Goal: Information Seeking & Learning: Find specific fact

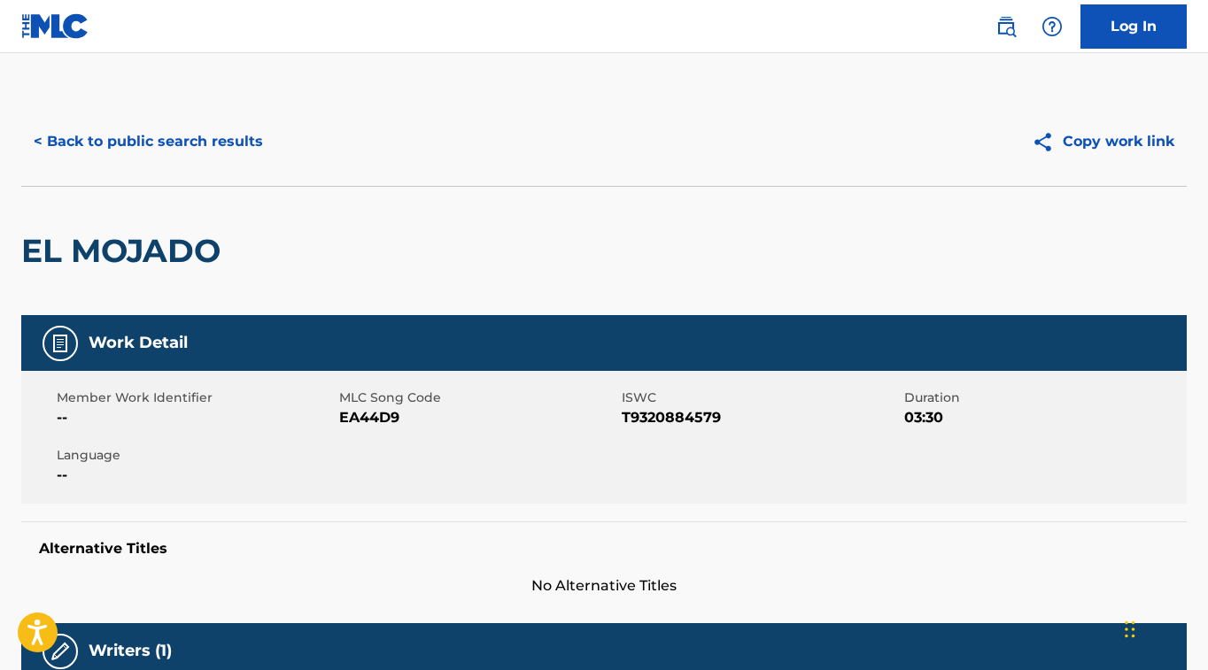
click at [229, 147] on button "< Back to public search results" at bounding box center [148, 142] width 254 height 44
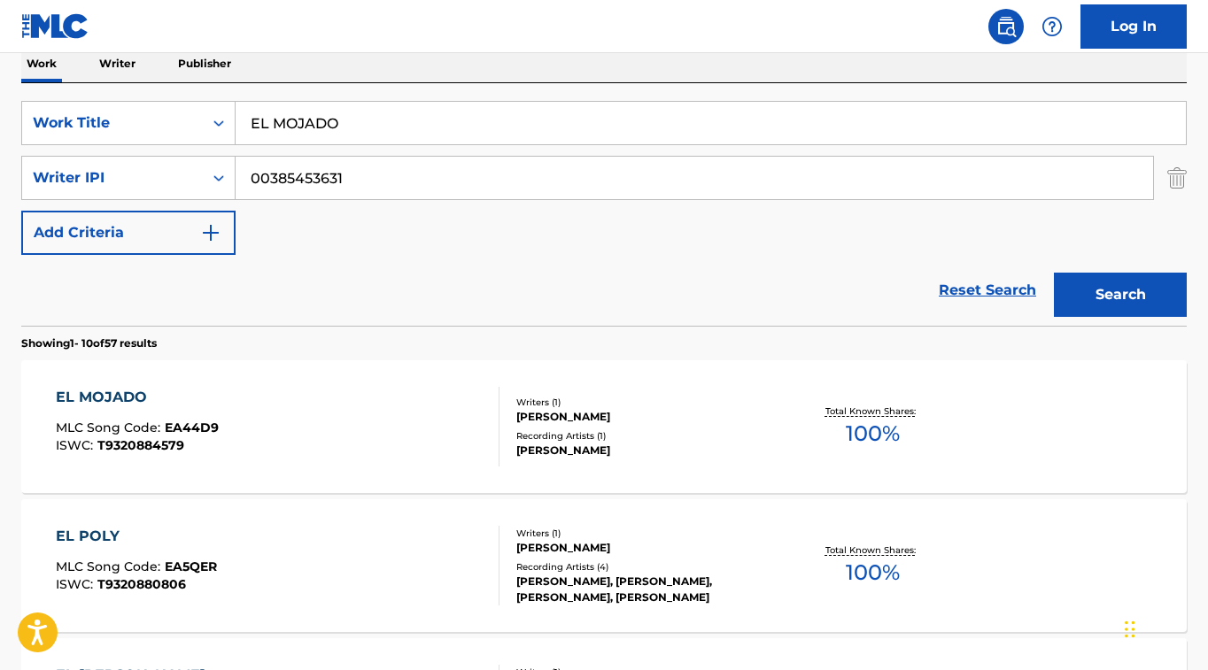
scroll to position [279, 0]
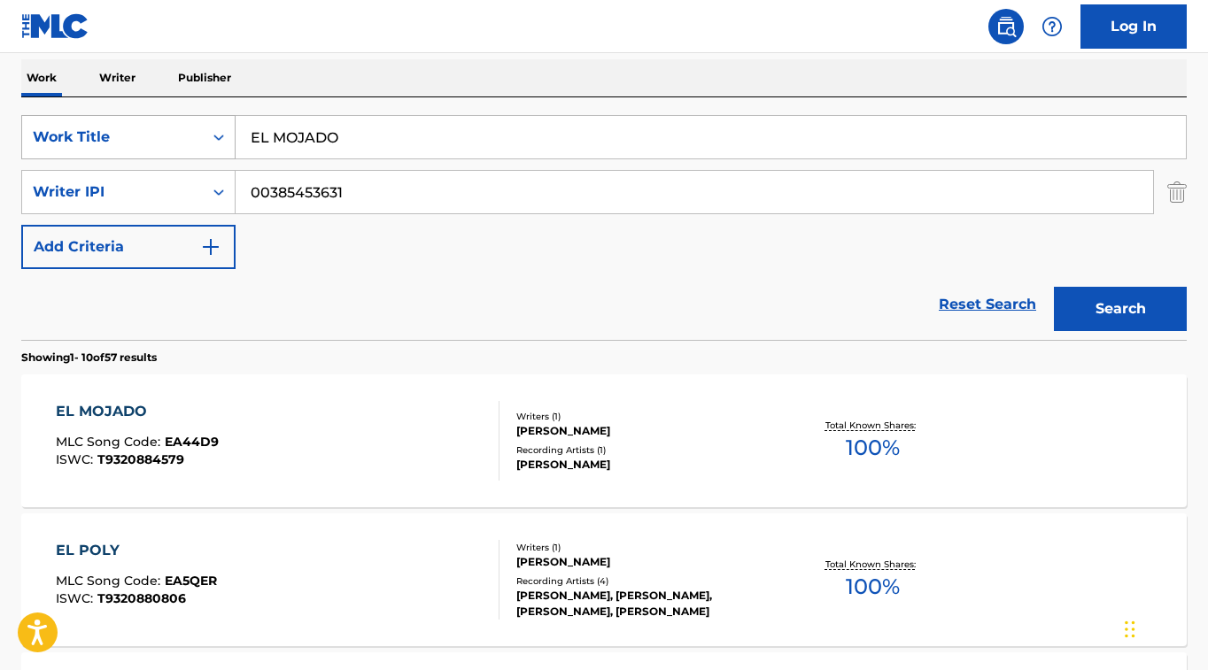
drag, startPoint x: 374, startPoint y: 143, endPoint x: 139, endPoint y: 119, distance: 236.7
click at [125, 115] on div "SearchWithCriteriafceaed3a-af78-4c5f-9555-220f58c2384a Work Title EL MOJADO" at bounding box center [603, 137] width 1165 height 44
paste input "DE SANTA [PERSON_NAME]"
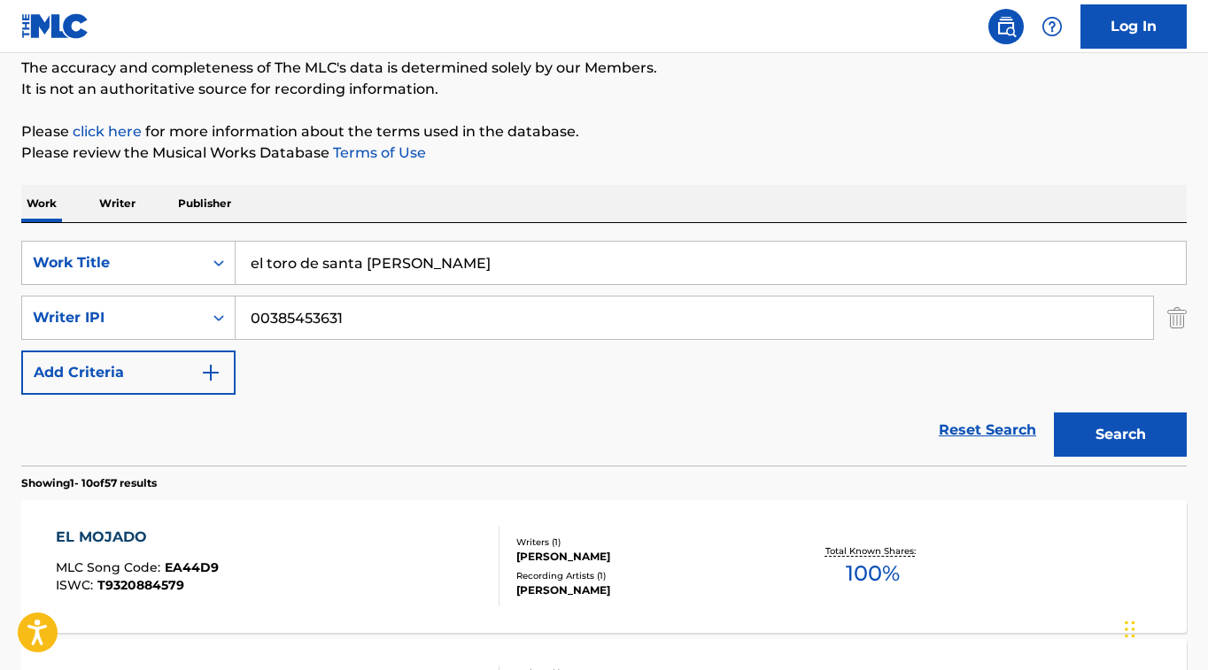
scroll to position [152, 0]
type input "el toro de santa [PERSON_NAME]"
click at [1154, 439] on button "Search" at bounding box center [1120, 435] width 133 height 44
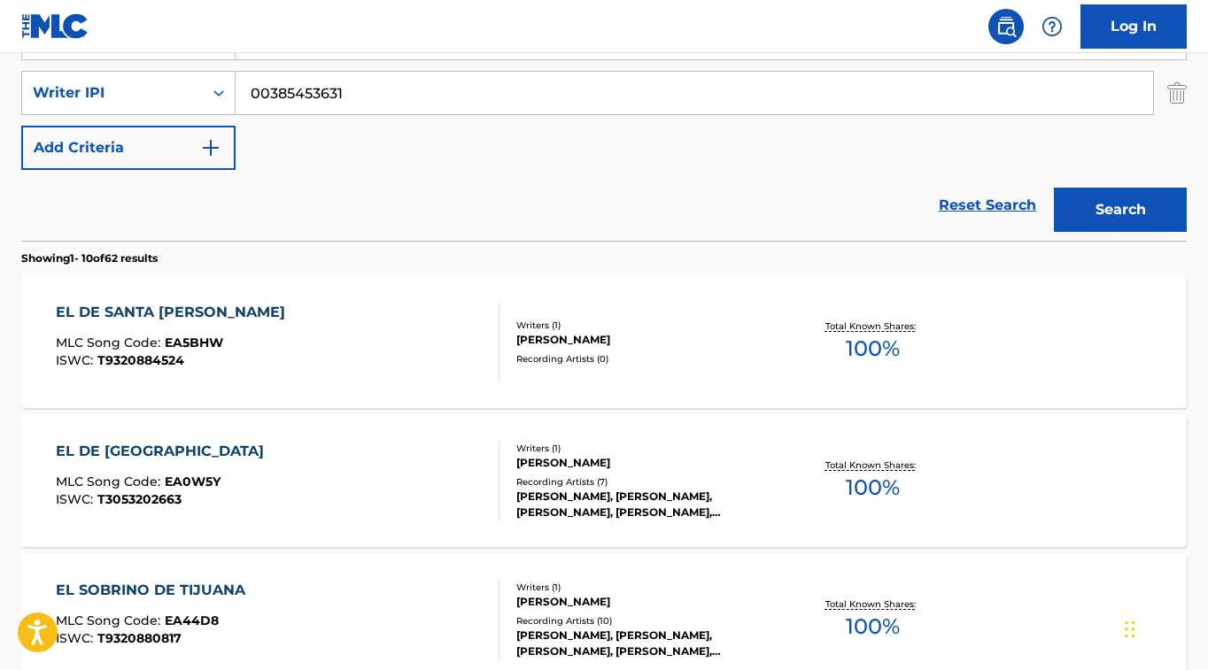
scroll to position [397, 0]
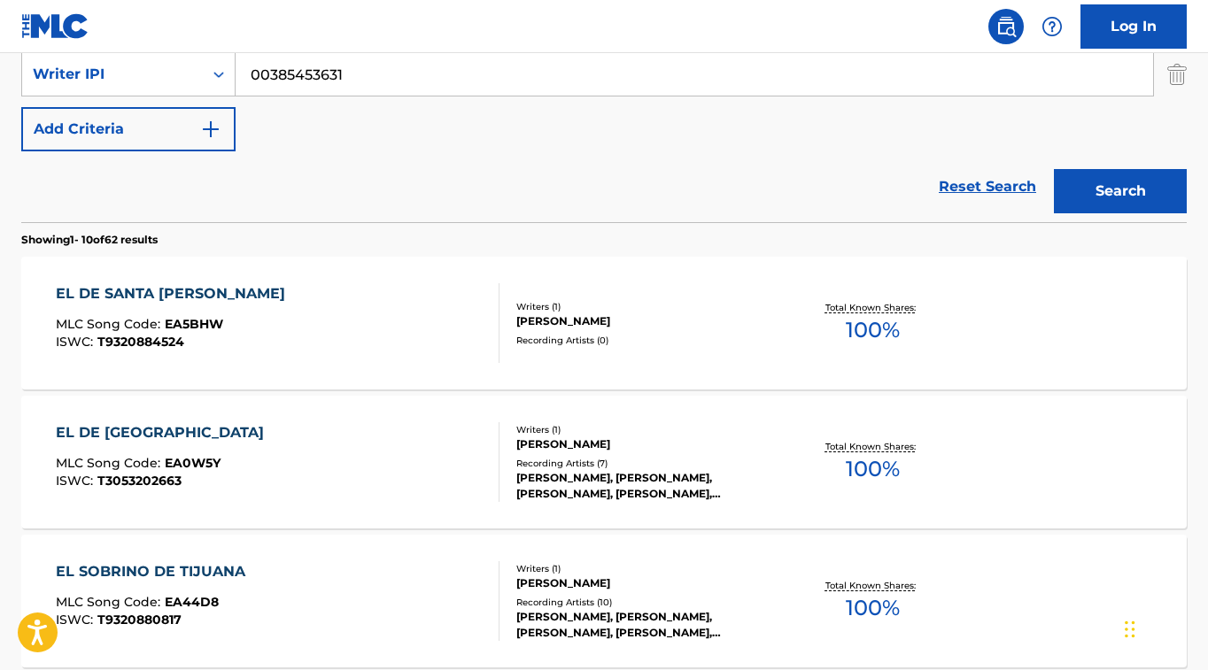
click at [183, 289] on div "EL DE SANTA [PERSON_NAME]" at bounding box center [175, 293] width 238 height 21
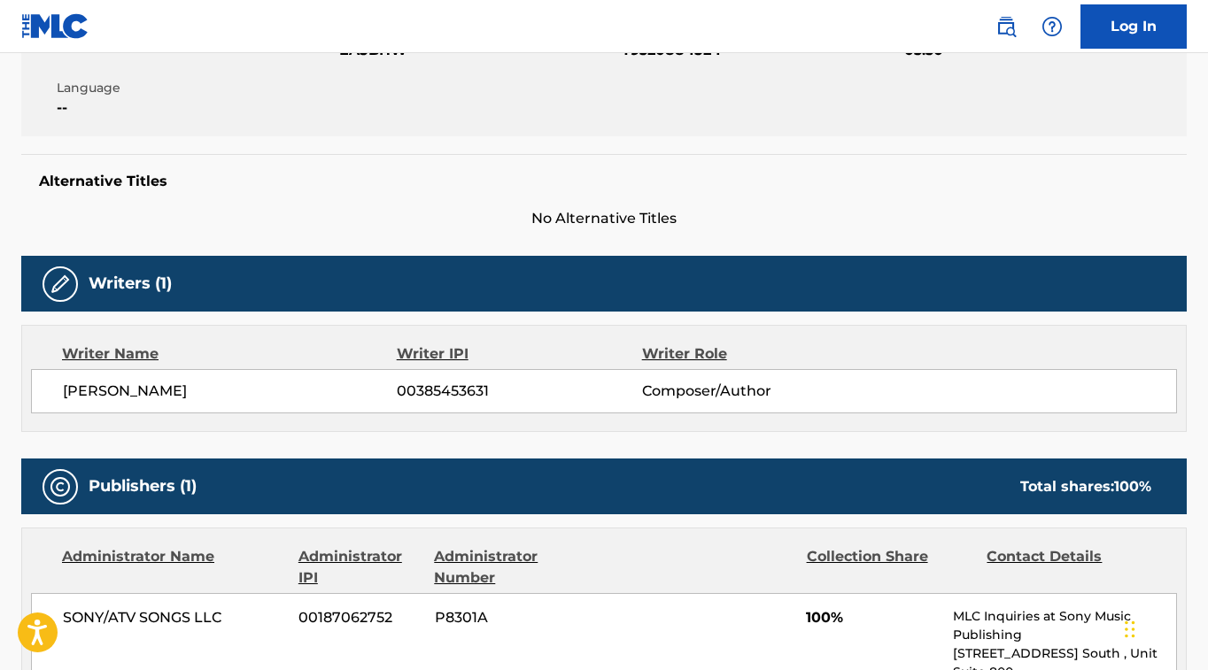
scroll to position [447, 0]
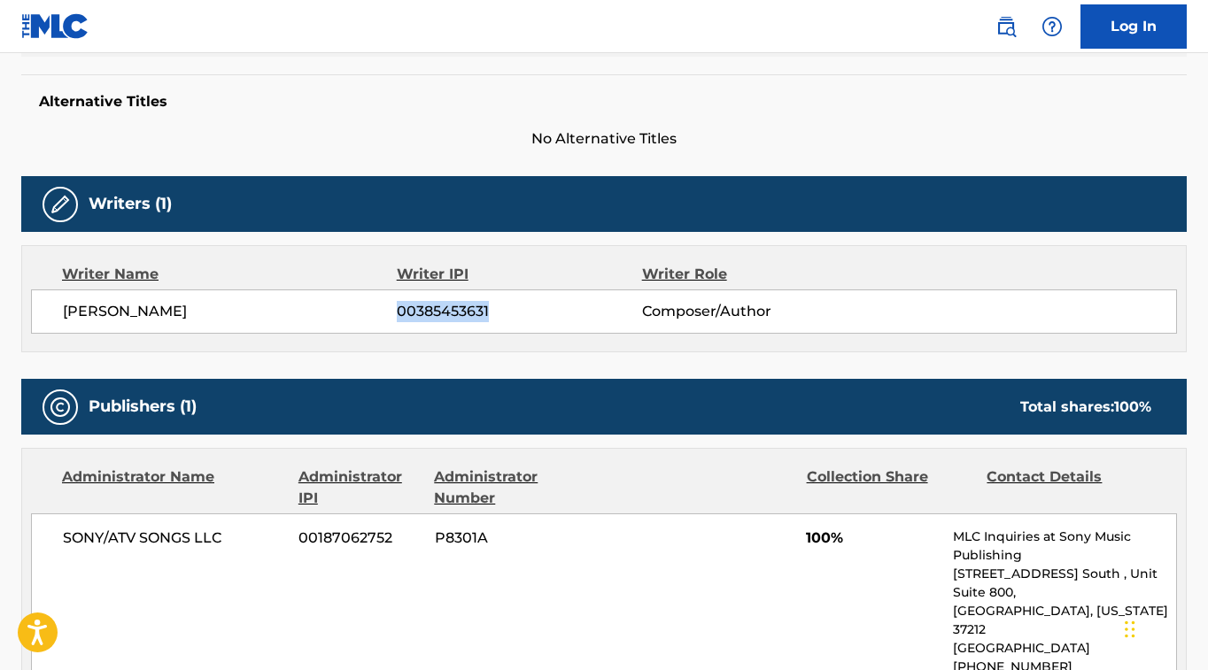
drag, startPoint x: 486, startPoint y: 315, endPoint x: 398, endPoint y: 317, distance: 88.5
click at [398, 317] on span "00385453631" at bounding box center [519, 311] width 245 height 21
copy span "00385453631"
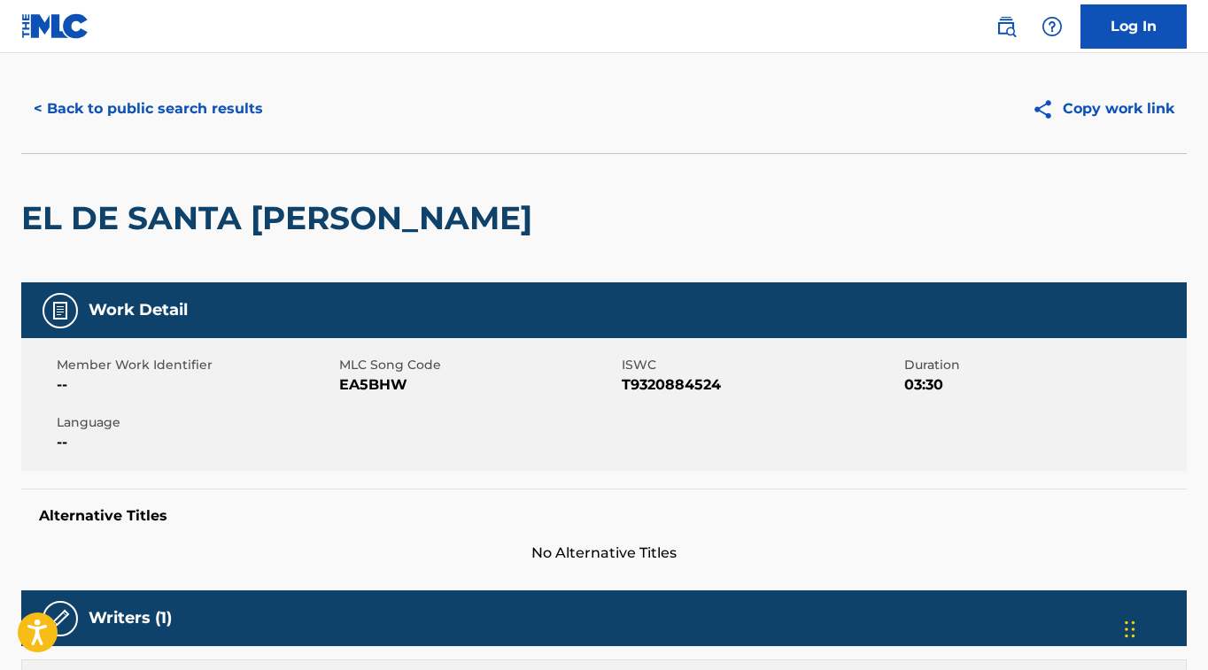
scroll to position [0, 0]
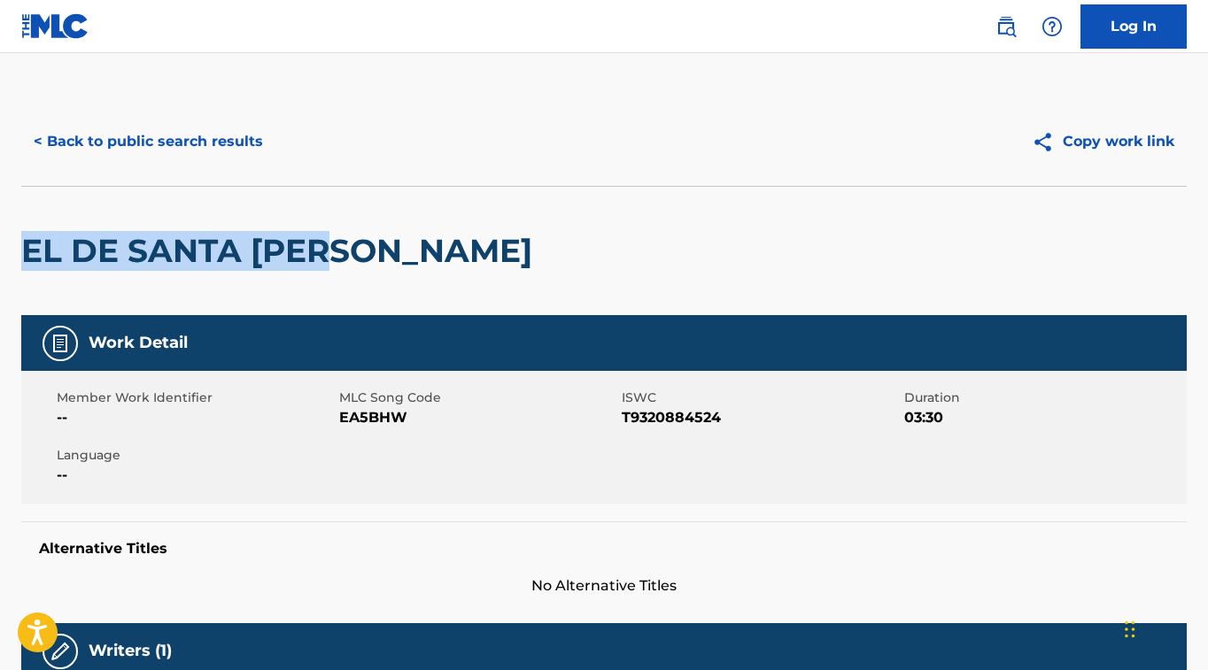
drag, startPoint x: 342, startPoint y: 248, endPoint x: 27, endPoint y: 245, distance: 315.2
click at [26, 247] on h2 "EL DE SANTA [PERSON_NAME]" at bounding box center [281, 251] width 520 height 40
copy h2 "EL DE SANTA [PERSON_NAME]"
click at [239, 127] on button "< Back to public search results" at bounding box center [148, 142] width 254 height 44
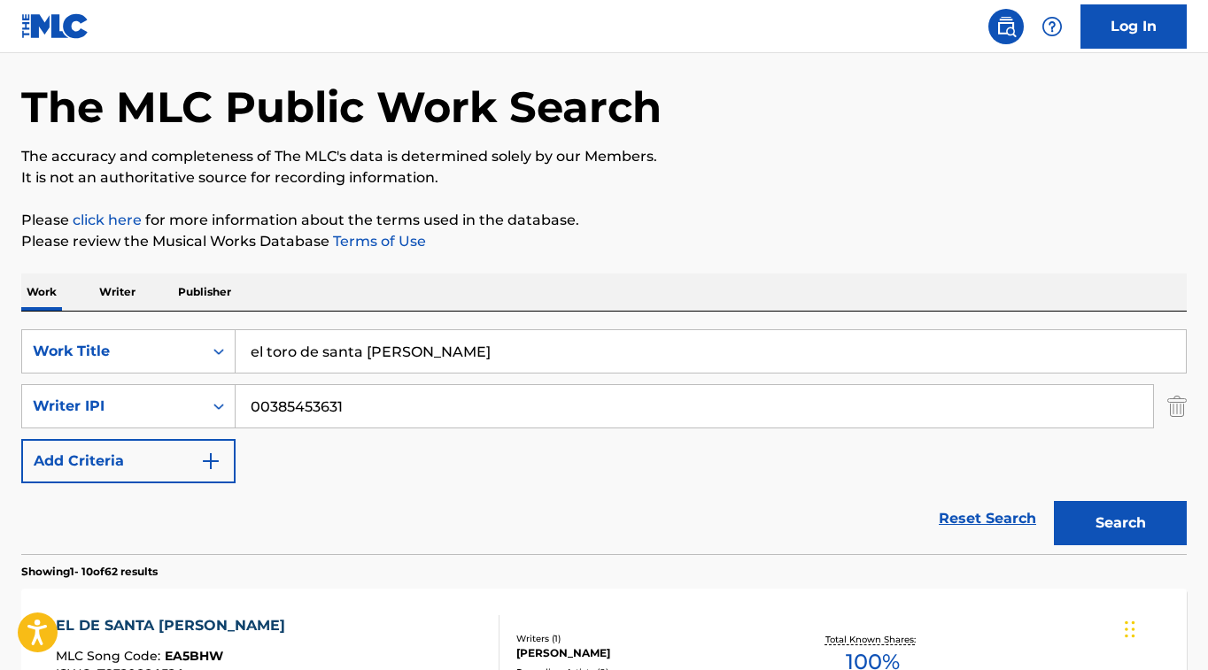
scroll to position [61, 0]
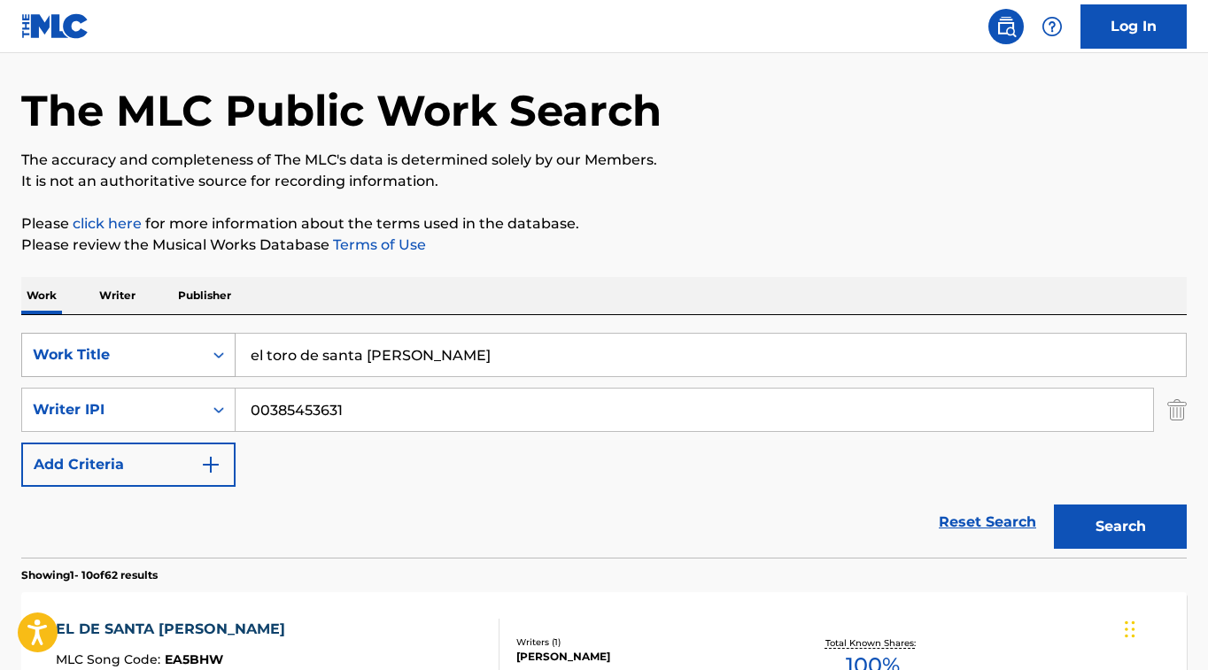
drag, startPoint x: 420, startPoint y: 356, endPoint x: 98, endPoint y: 336, distance: 322.0
click at [97, 336] on div "SearchWithCriteriafceaed3a-af78-4c5f-9555-220f58c2384a Work Title el toro de [G…" at bounding box center [603, 355] width 1165 height 44
paste input "GENTEDEVERDAD"
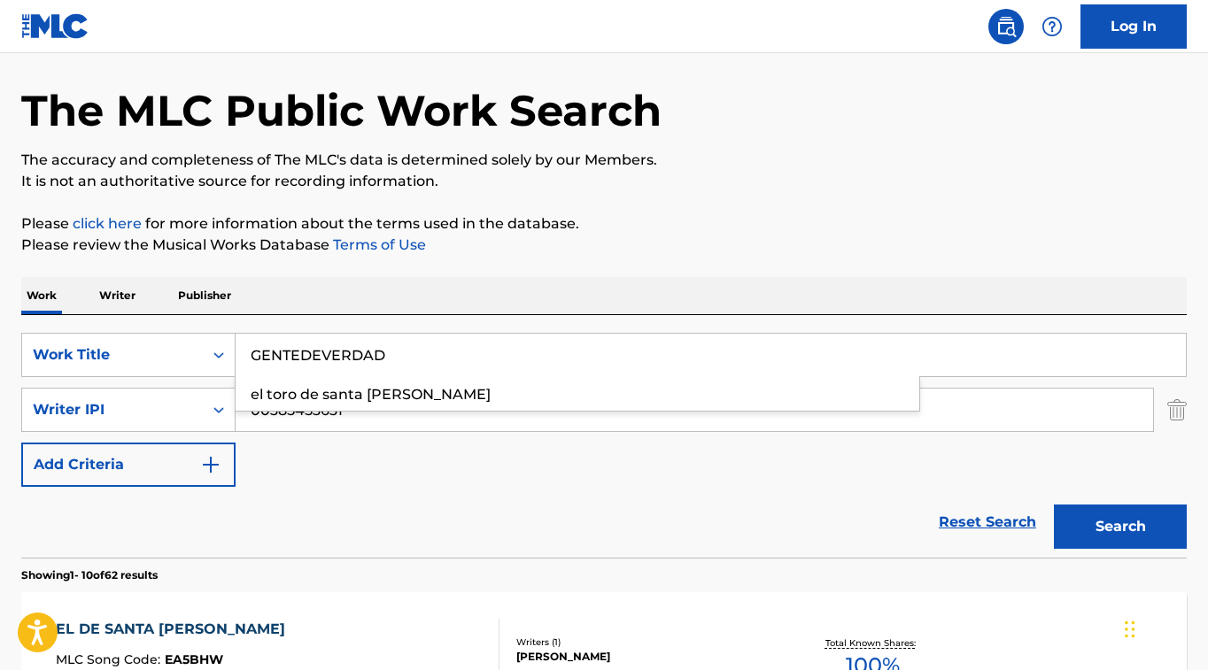
type input "GENTEDEVERDAD"
click at [1114, 521] on button "Search" at bounding box center [1120, 527] width 133 height 44
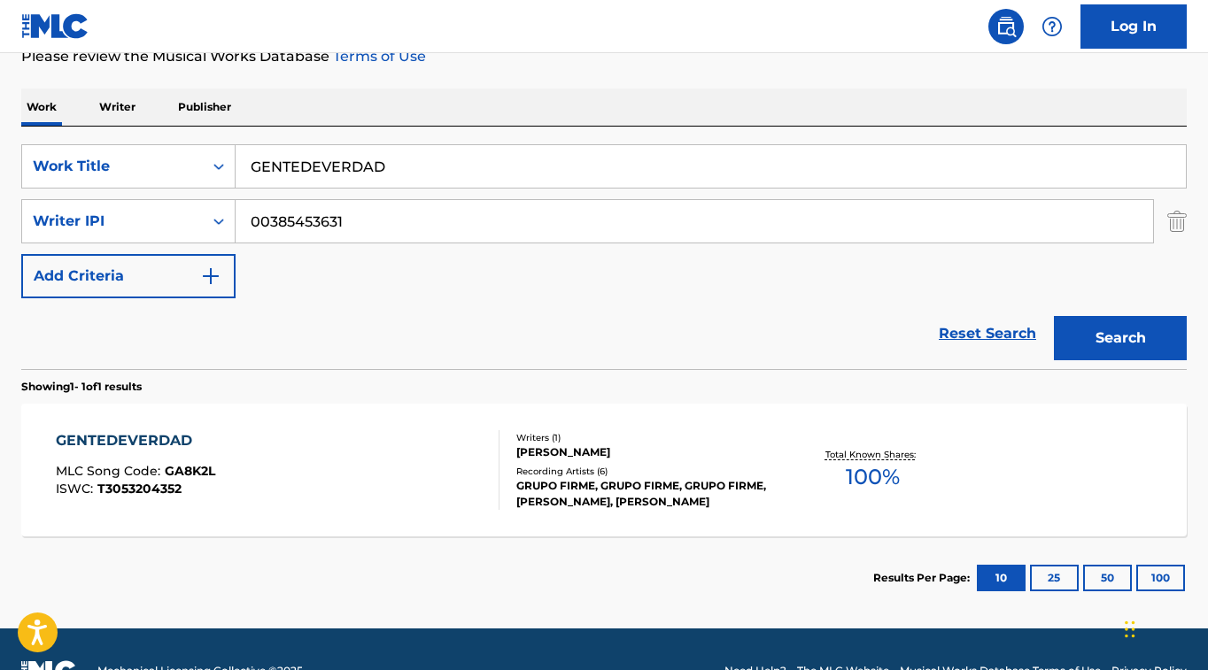
scroll to position [290, 0]
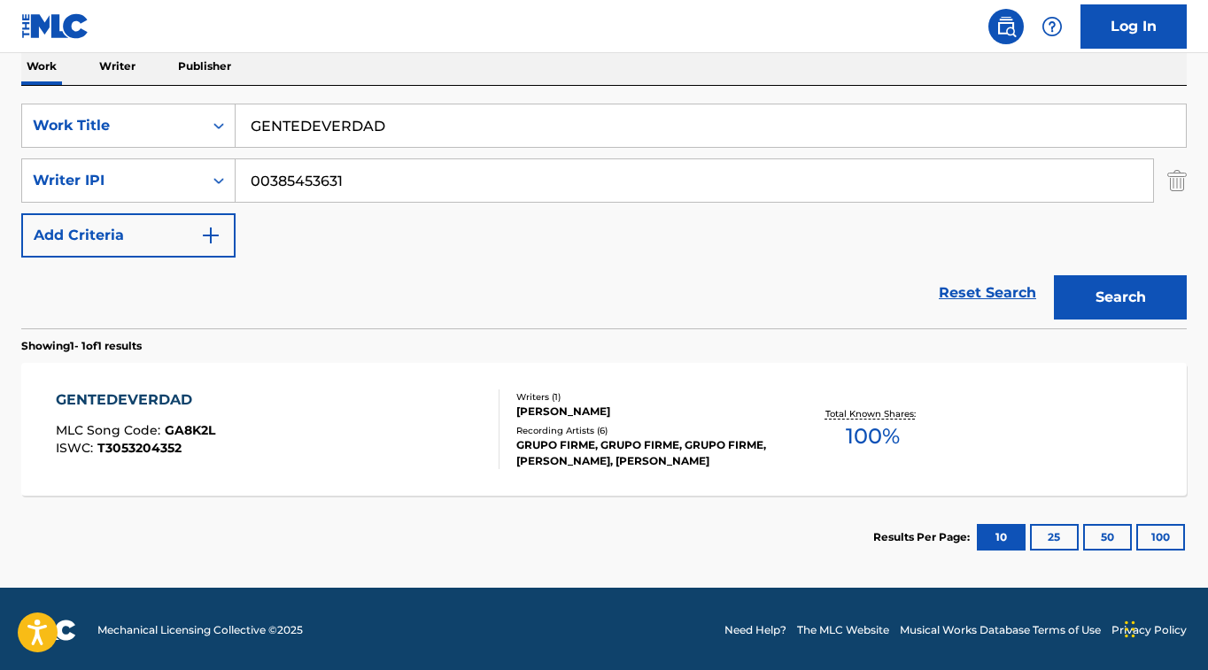
click at [107, 401] on div "GENTEDEVERDAD" at bounding box center [135, 400] width 159 height 21
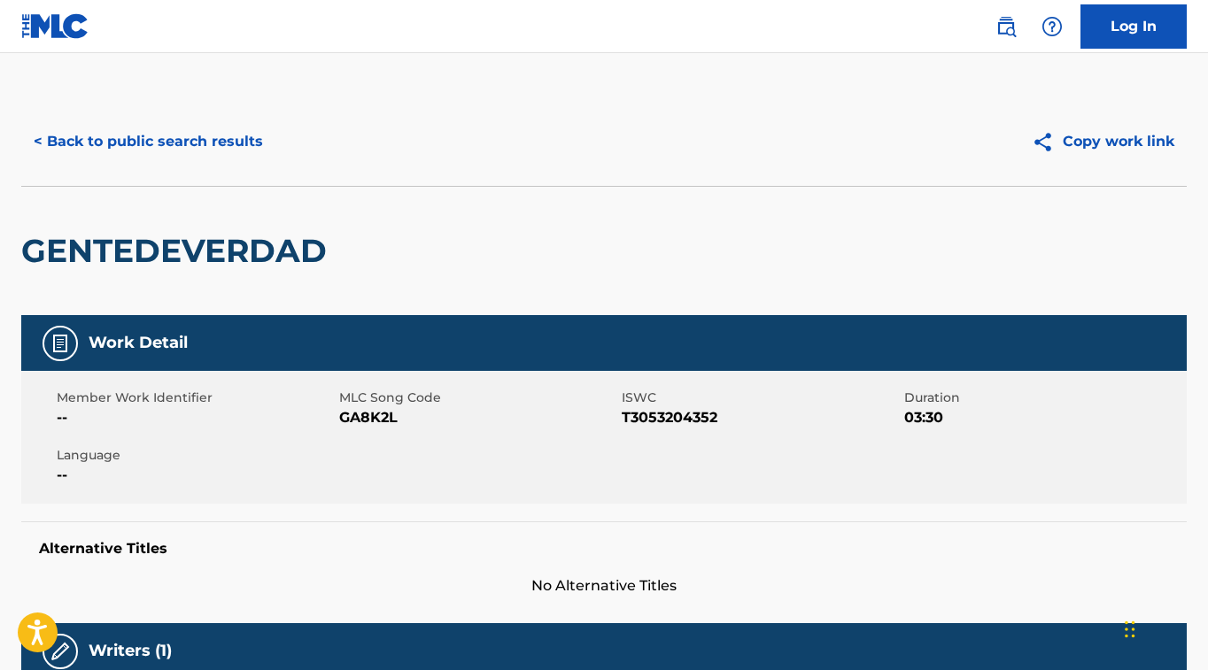
click at [93, 125] on button "< Back to public search results" at bounding box center [148, 142] width 254 height 44
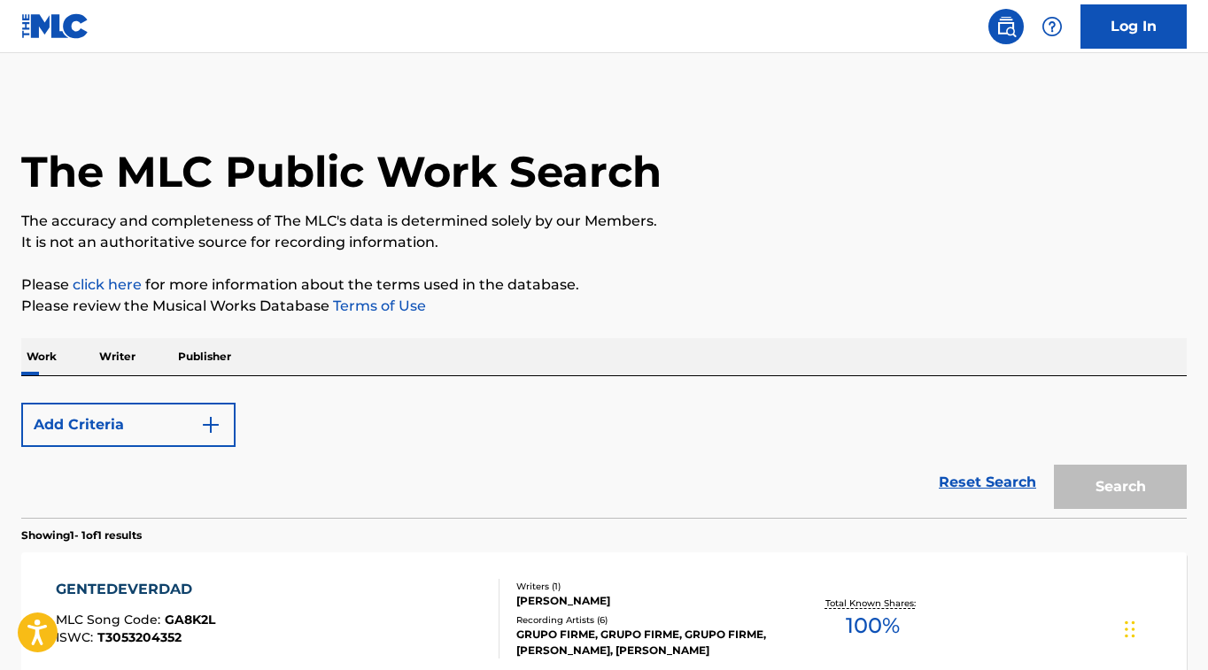
scroll to position [192, 0]
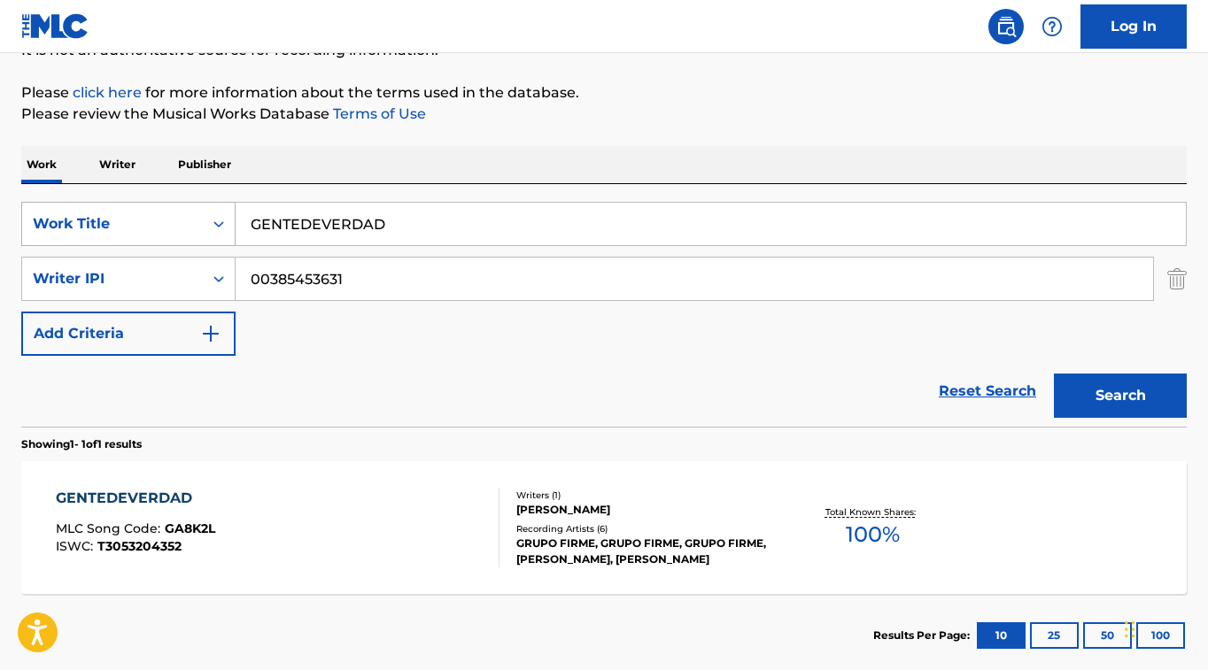
drag, startPoint x: 425, startPoint y: 220, endPoint x: 173, endPoint y: 218, distance: 252.3
click at [169, 219] on div "SearchWithCriteriafceaed3a-af78-4c5f-9555-220f58c2384a Work Title GENTEDEVERDAD" at bounding box center [603, 224] width 1165 height 44
paste input "BAJO PERFIL"
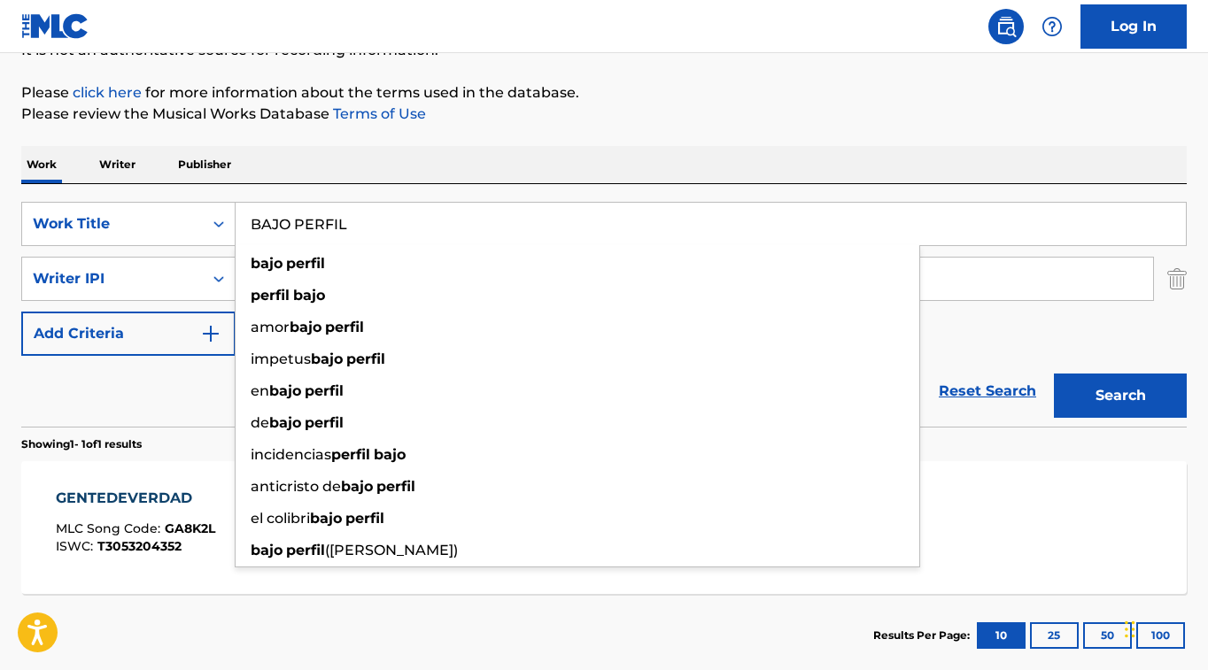
type input "BAJO PERFIL"
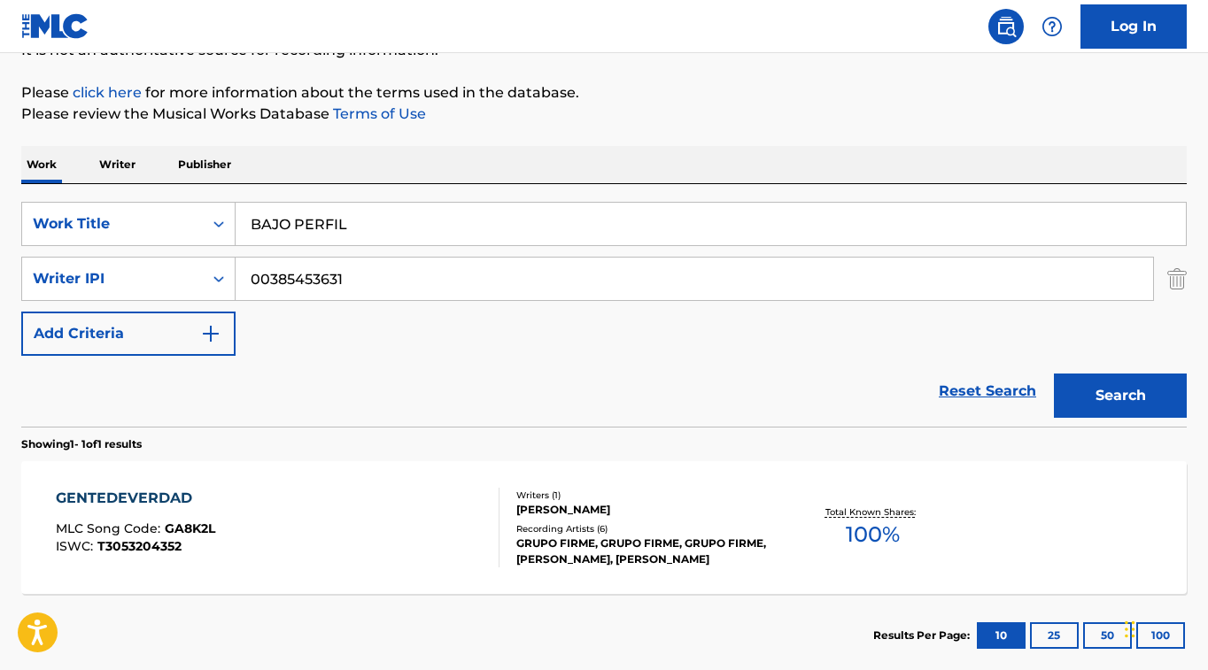
click at [1126, 393] on button "Search" at bounding box center [1120, 396] width 133 height 44
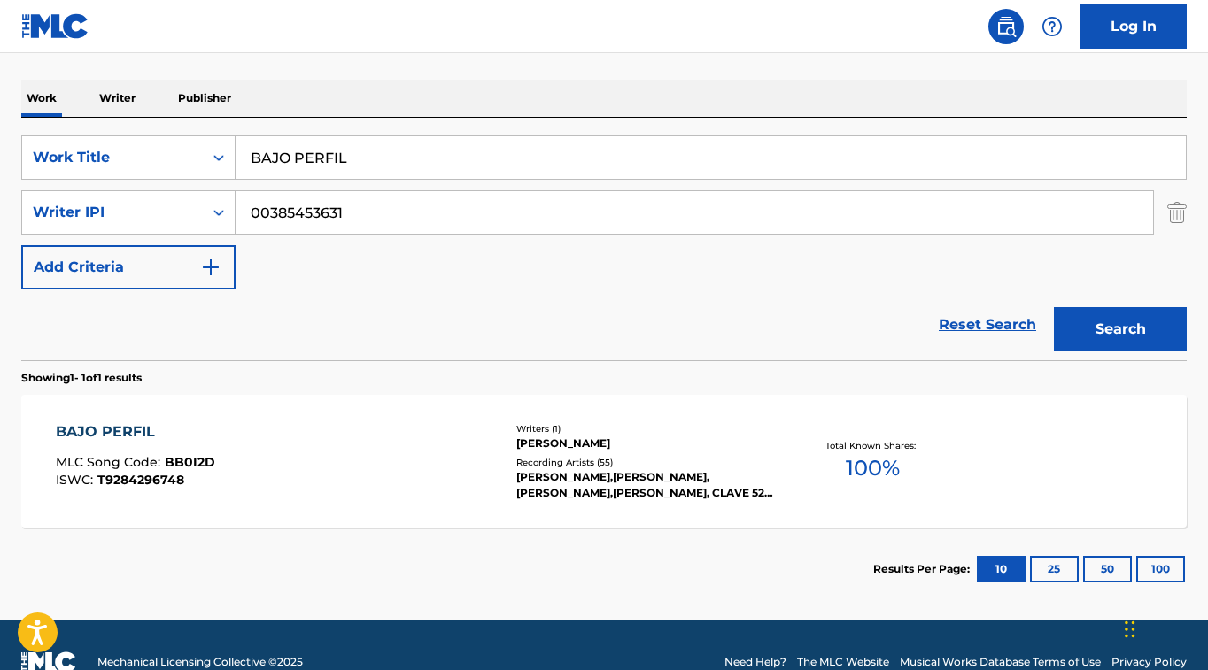
scroll to position [293, 0]
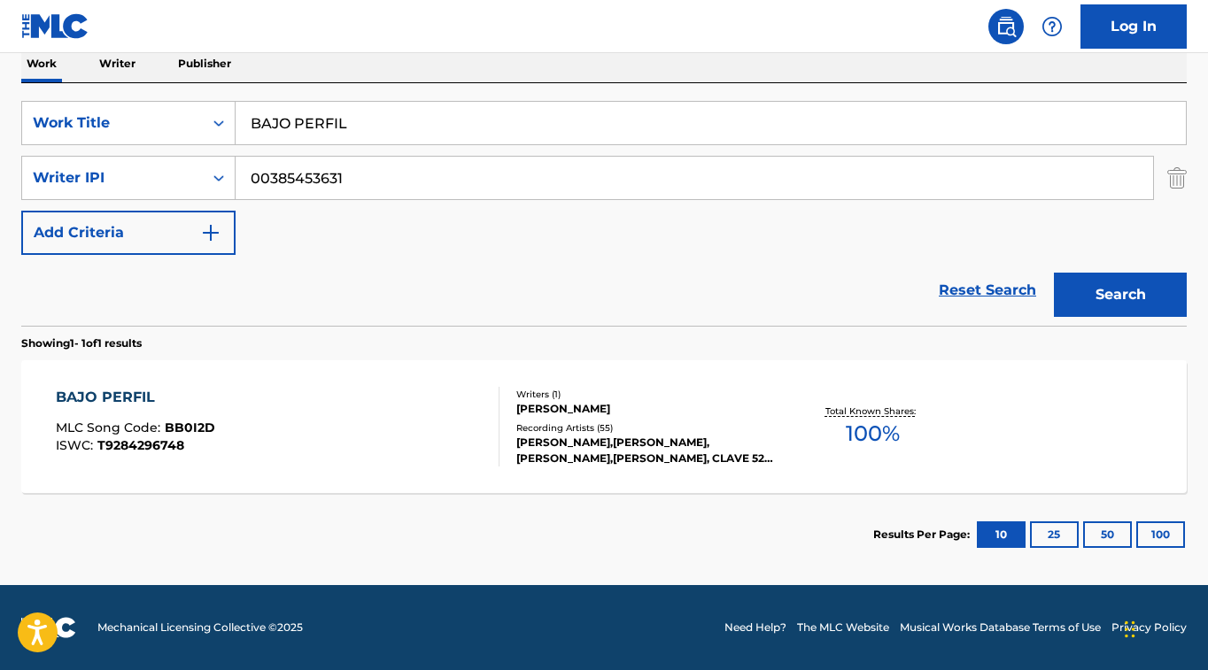
click at [124, 381] on div "BAJO PERFIL MLC Song Code : BB0I2D ISWC : T9284296748 Writers ( 1 ) [PERSON_NAM…" at bounding box center [603, 426] width 1165 height 133
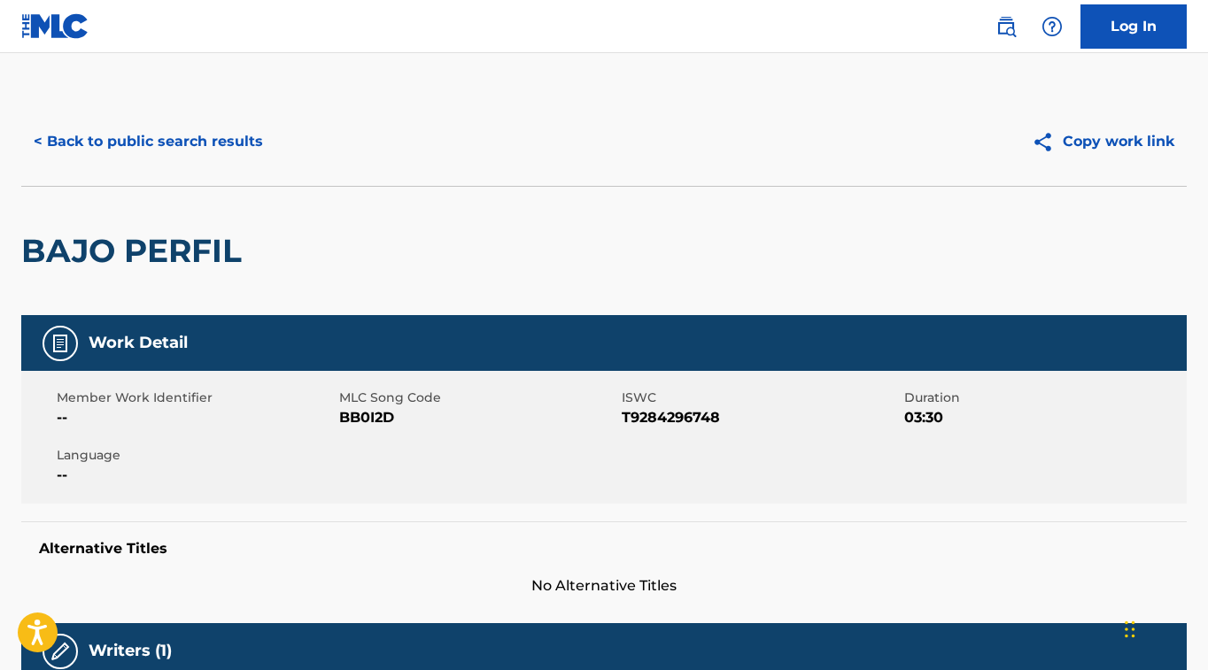
click at [197, 149] on button "< Back to public search results" at bounding box center [148, 142] width 254 height 44
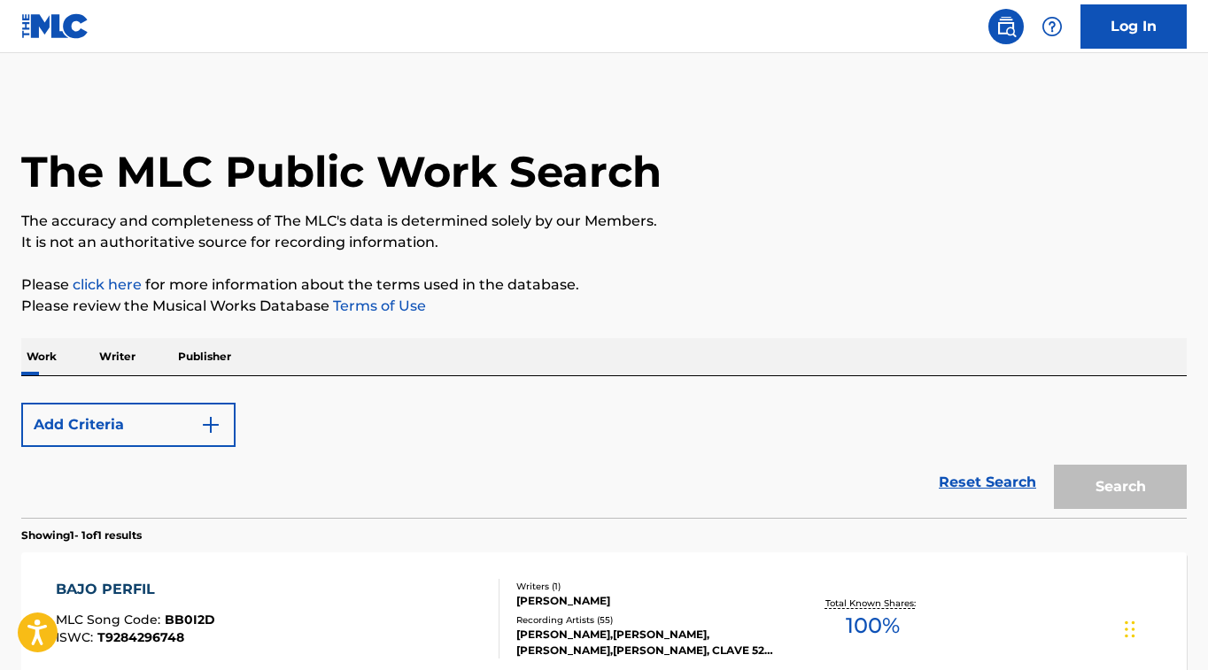
scroll to position [192, 0]
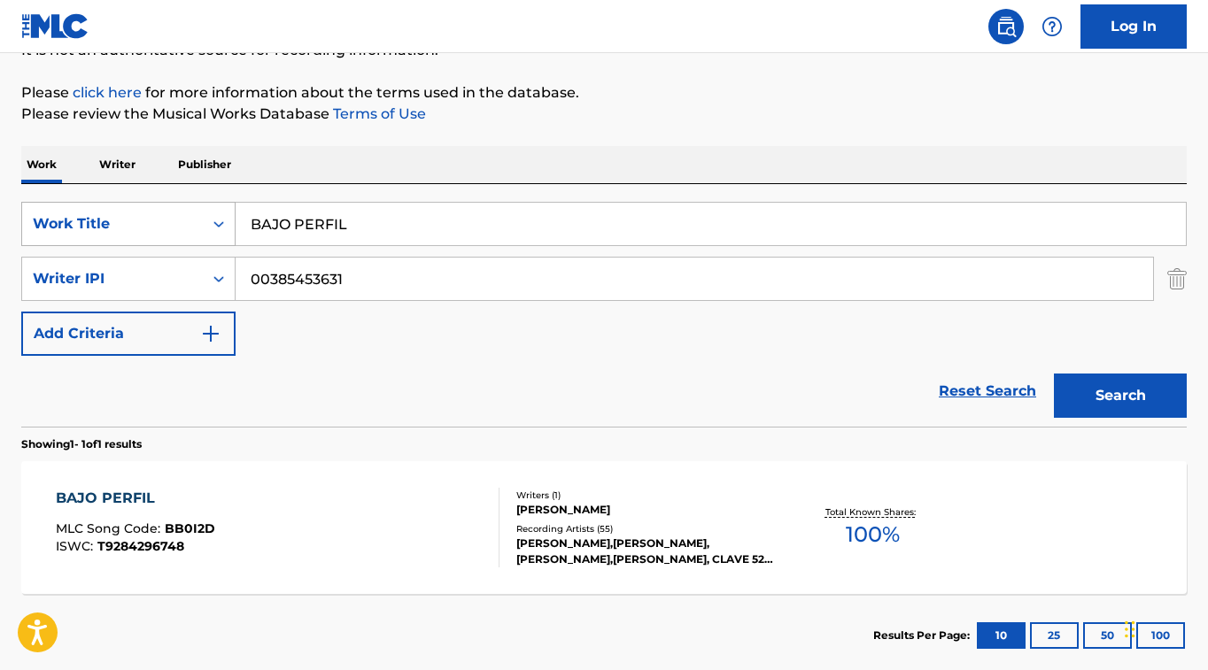
drag, startPoint x: 386, startPoint y: 230, endPoint x: 189, endPoint y: 219, distance: 197.8
click at [189, 219] on div "SearchWithCriteriafceaed3a-af78-4c5f-9555-220f58c2384a Work Title BAJO PERFIL" at bounding box center [603, 224] width 1165 height 44
paste input "ADE"
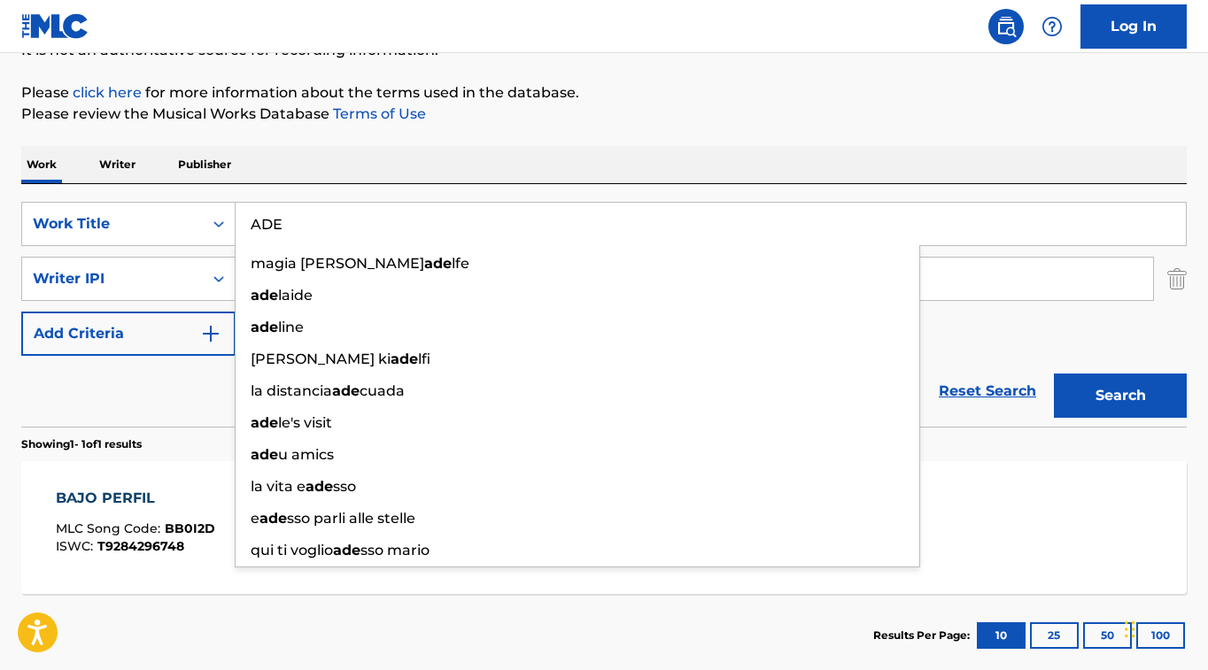
type input "ADE"
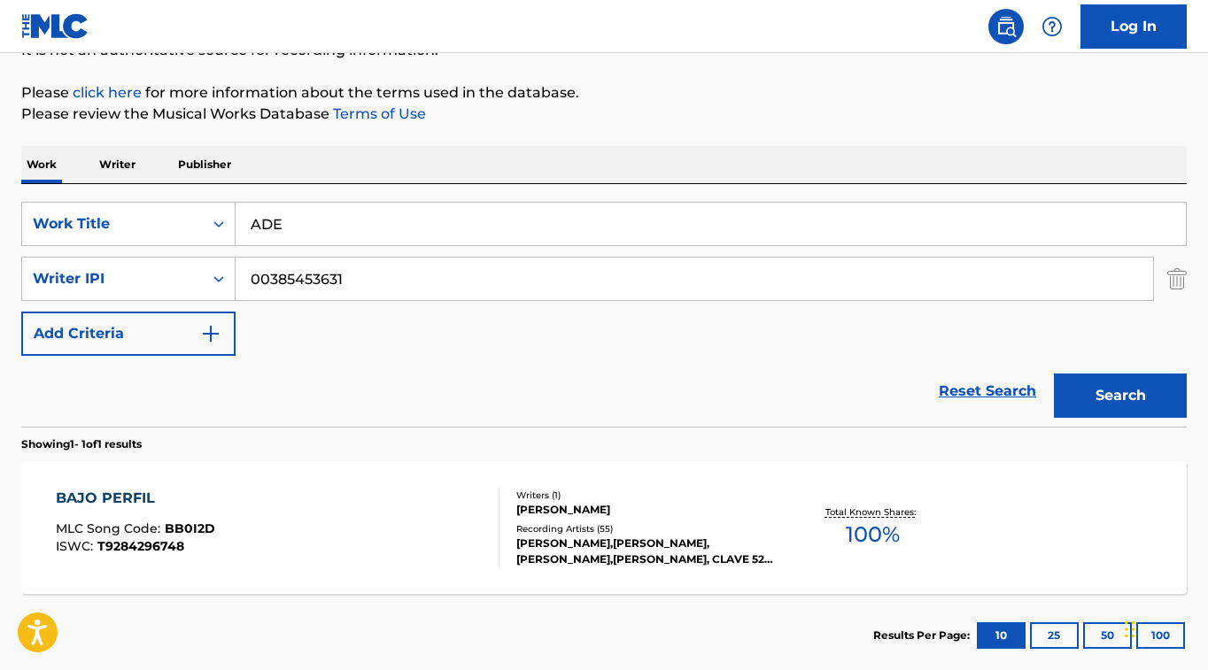
click at [1148, 382] on button "Search" at bounding box center [1120, 396] width 133 height 44
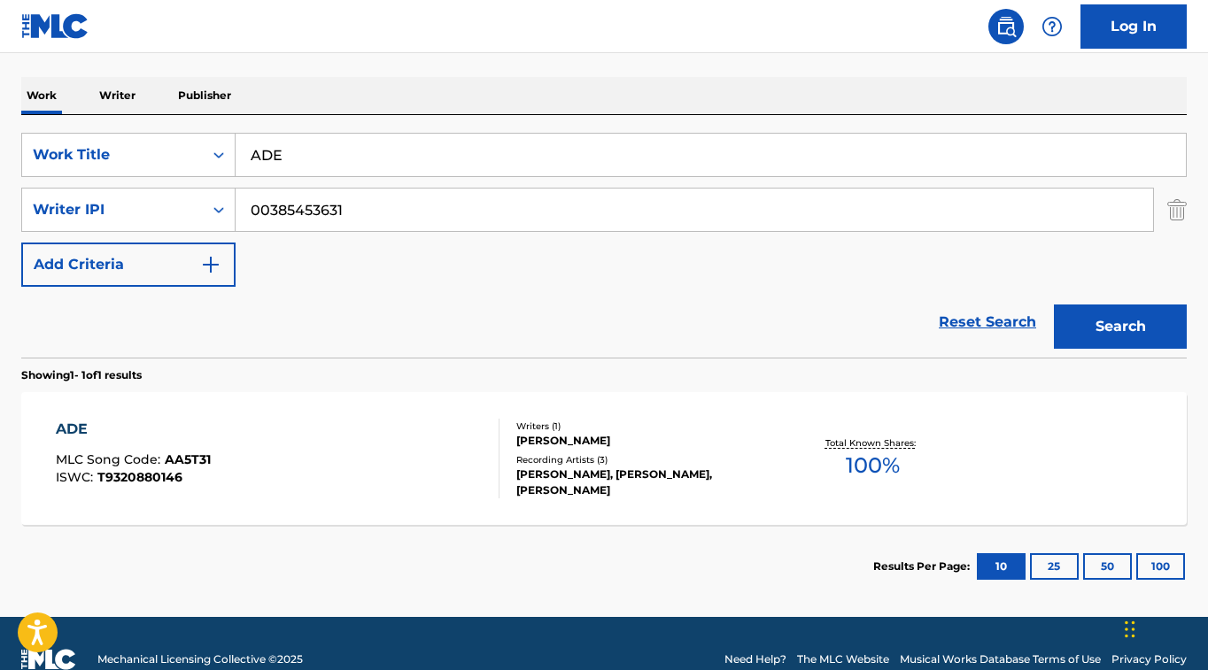
scroll to position [293, 0]
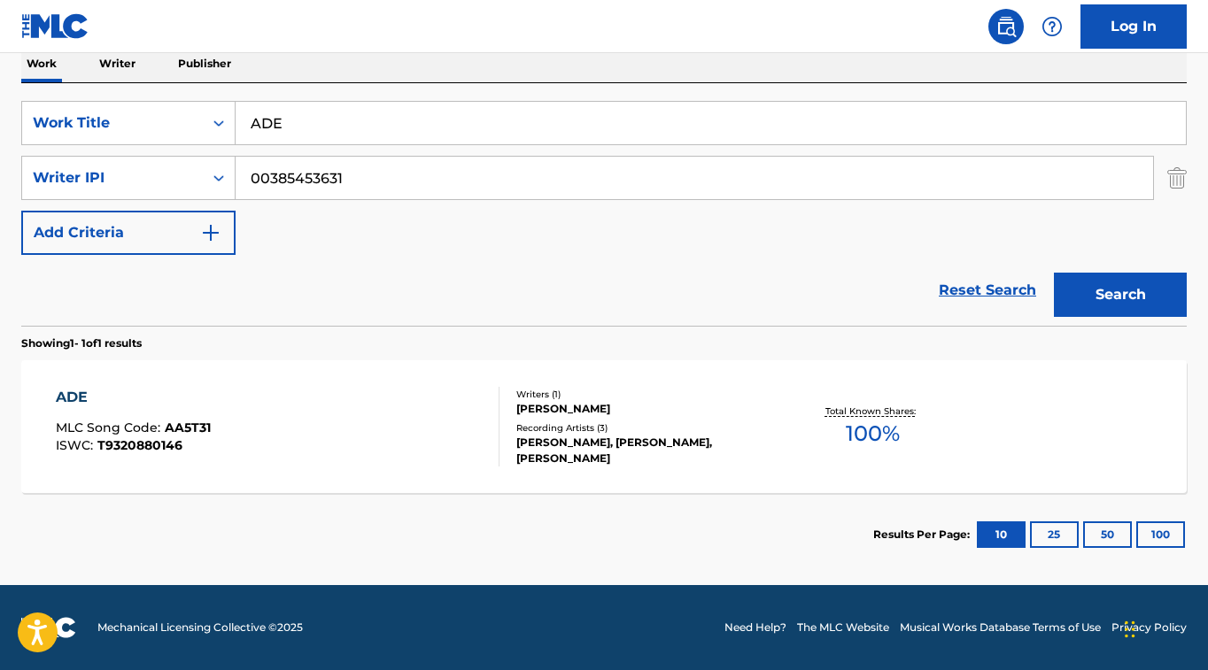
click at [72, 398] on div "ADE" at bounding box center [133, 397] width 155 height 21
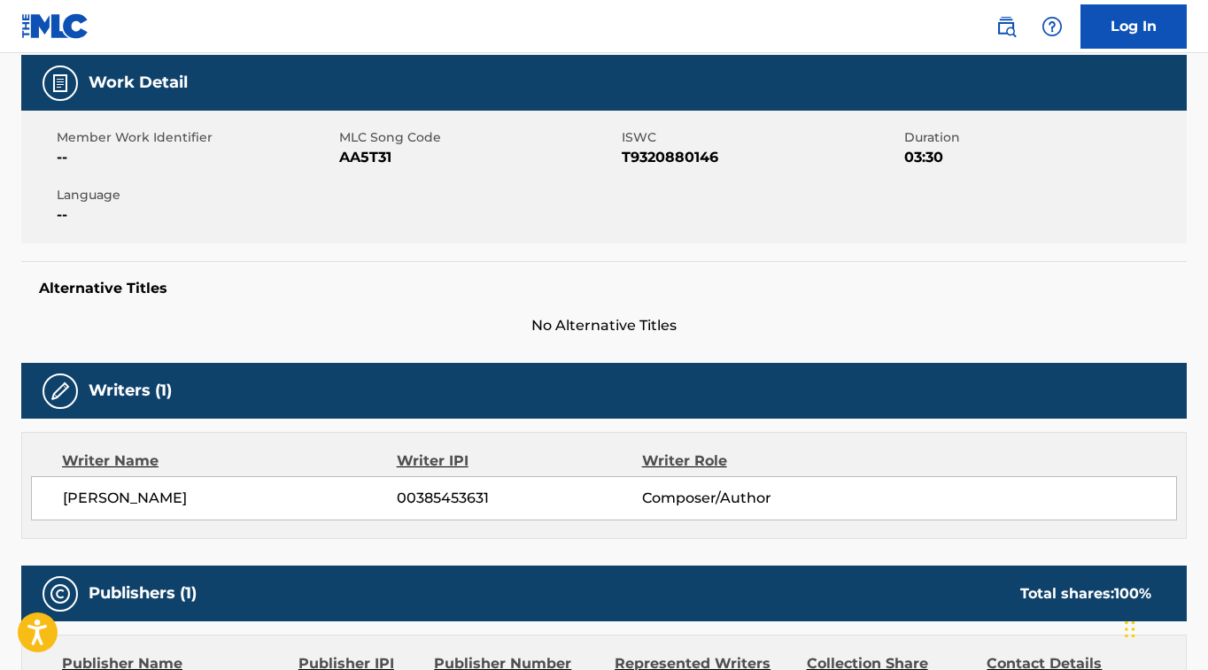
scroll to position [146, 0]
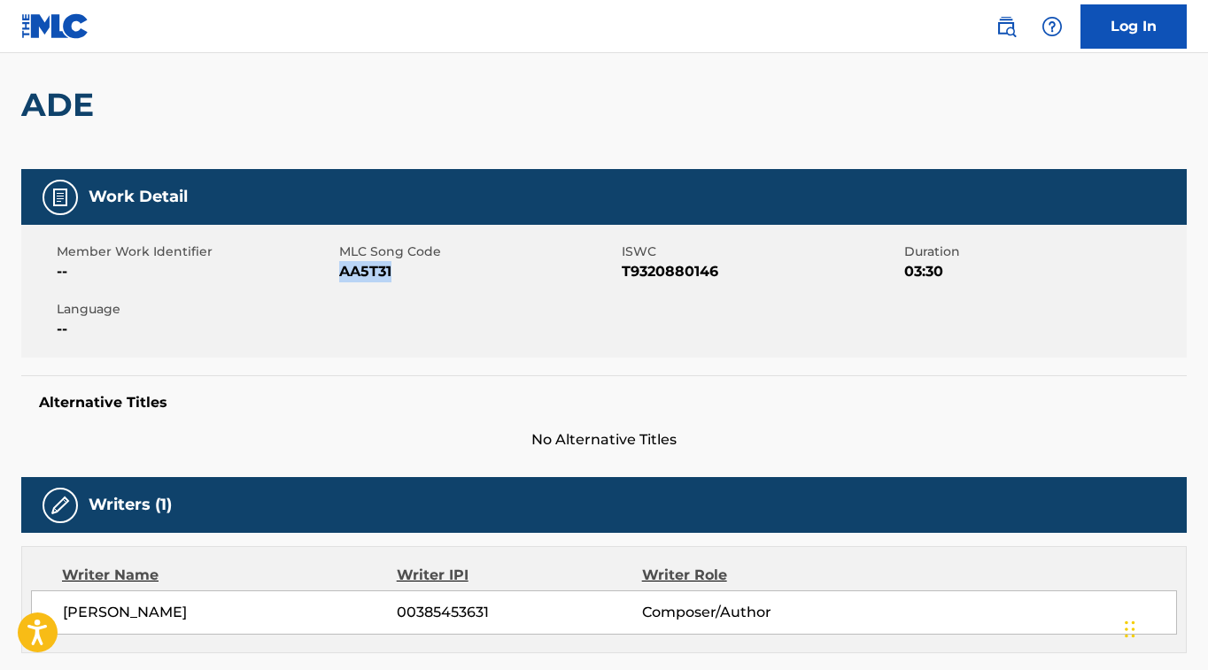
drag, startPoint x: 394, startPoint y: 277, endPoint x: 340, endPoint y: 276, distance: 54.0
click at [340, 276] on span "AA5T31" at bounding box center [478, 271] width 278 height 21
copy span "AA5T31"
drag, startPoint x: 101, startPoint y: 107, endPoint x: 29, endPoint y: 109, distance: 71.7
click at [29, 109] on h2 "ADE" at bounding box center [61, 105] width 81 height 40
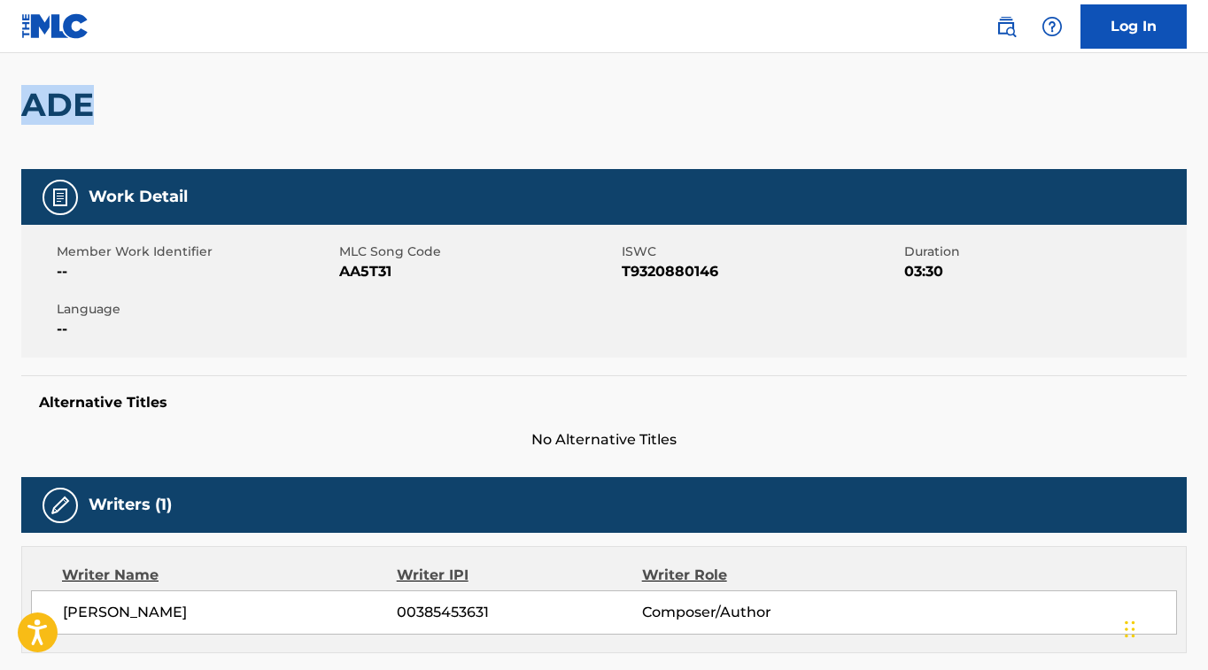
copy h2 "ADE"
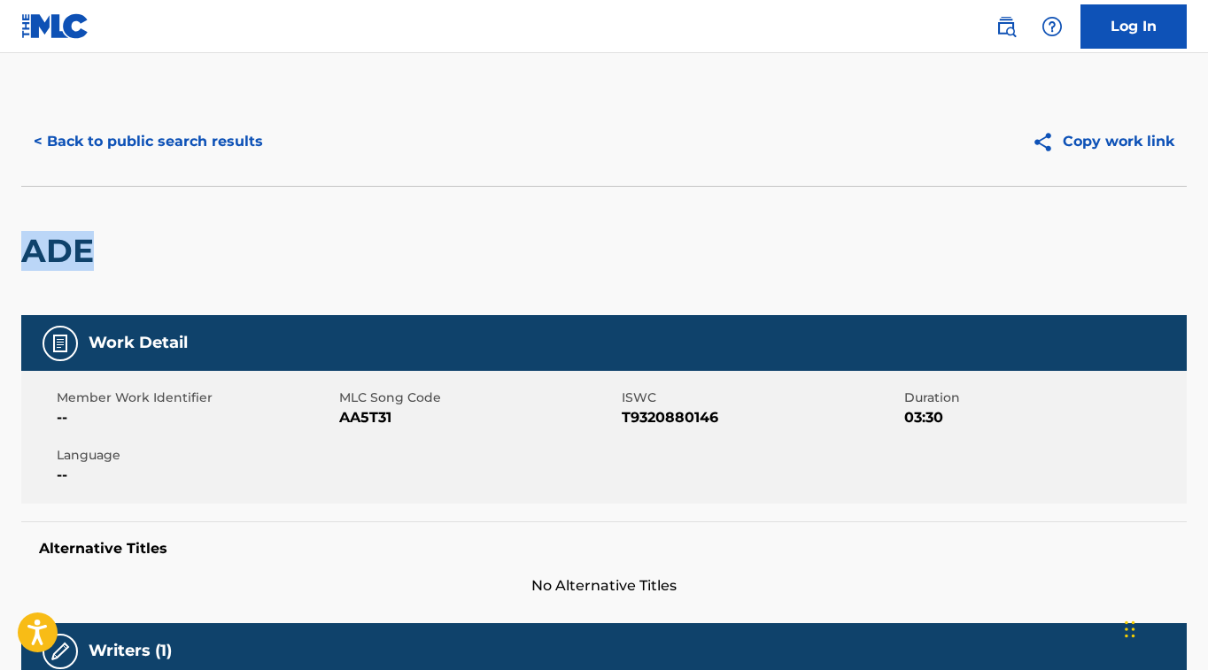
click at [135, 141] on button "< Back to public search results" at bounding box center [148, 142] width 254 height 44
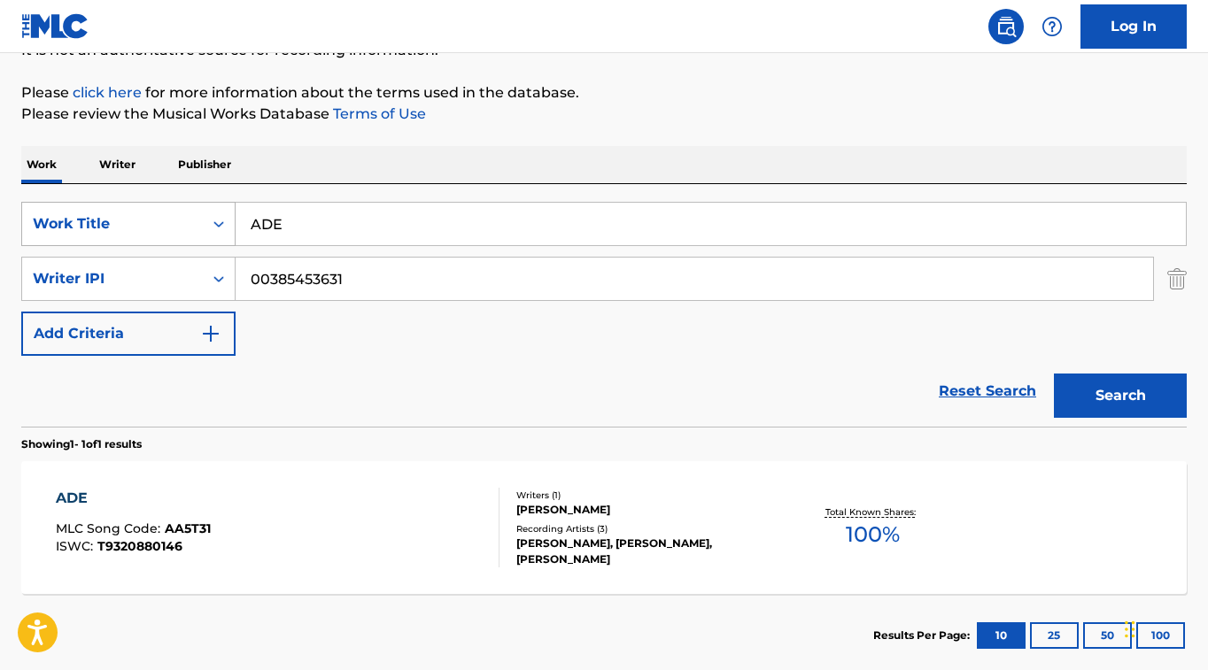
drag, startPoint x: 377, startPoint y: 233, endPoint x: 164, endPoint y: 208, distance: 214.8
click at [163, 208] on div "SearchWithCriteriafceaed3a-af78-4c5f-9555-220f58c2384a Work Title ADE" at bounding box center [603, 224] width 1165 height 44
paste input "EL DIABLO AL VOLANT"
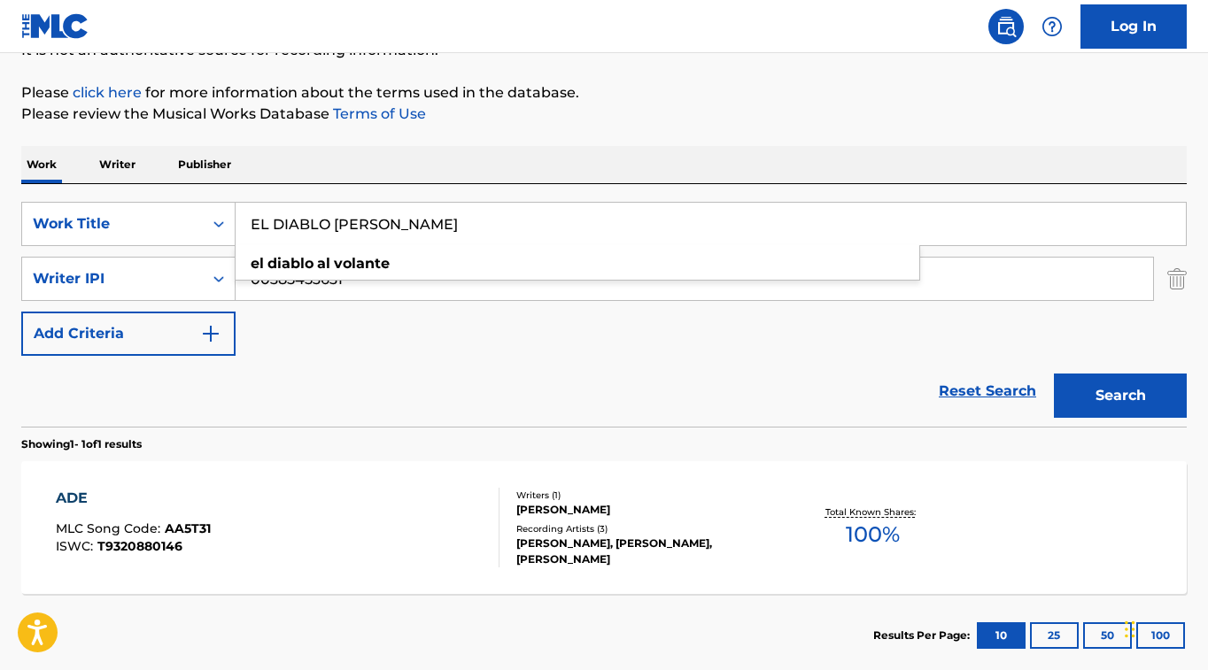
type input "EL DIABLO [PERSON_NAME]"
click at [1128, 394] on button "Search" at bounding box center [1120, 396] width 133 height 44
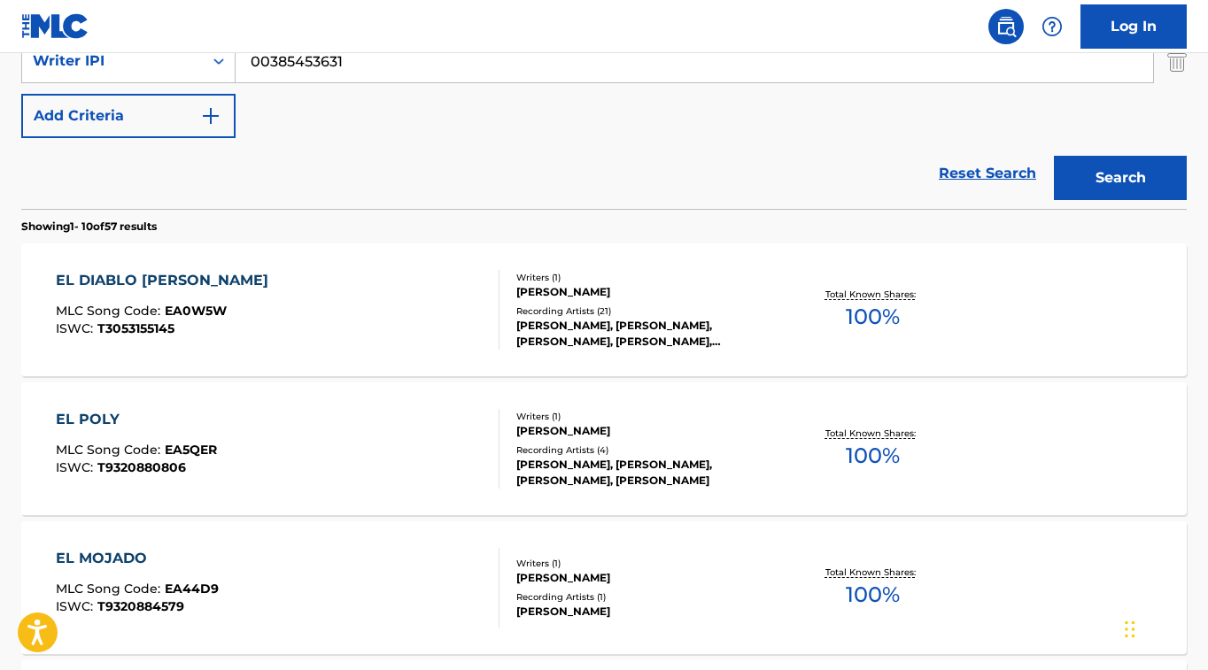
scroll to position [415, 0]
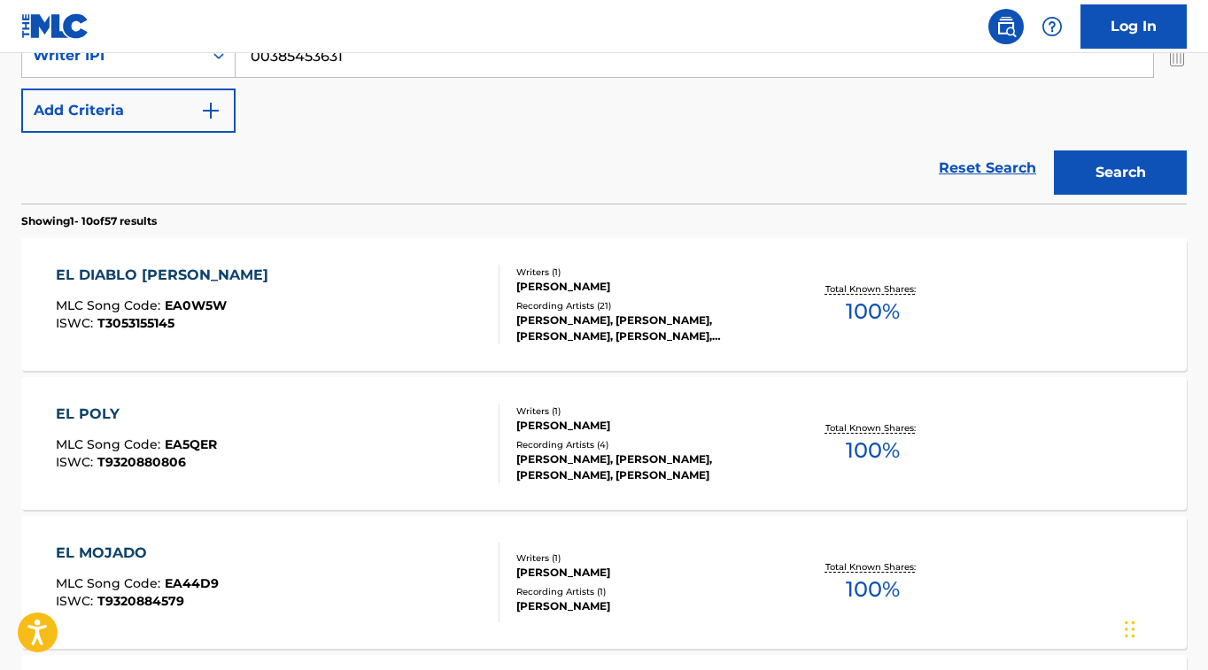
click at [208, 277] on div "EL DIABLO [PERSON_NAME]" at bounding box center [166, 275] width 221 height 21
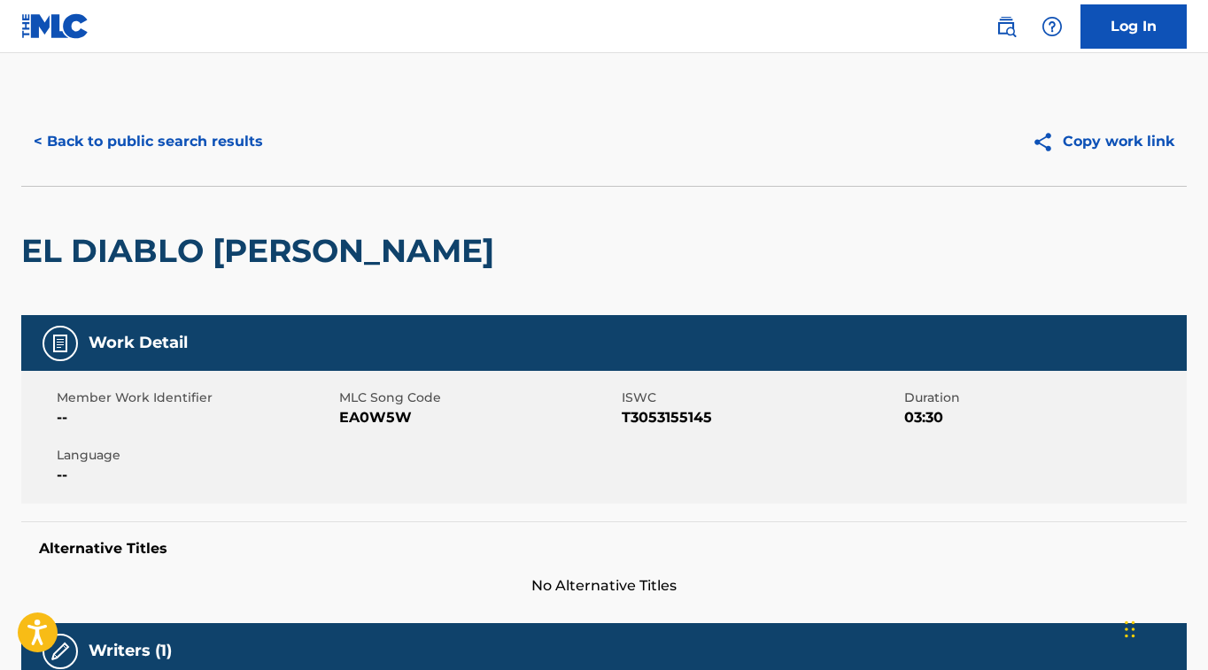
click at [164, 144] on button "< Back to public search results" at bounding box center [148, 142] width 254 height 44
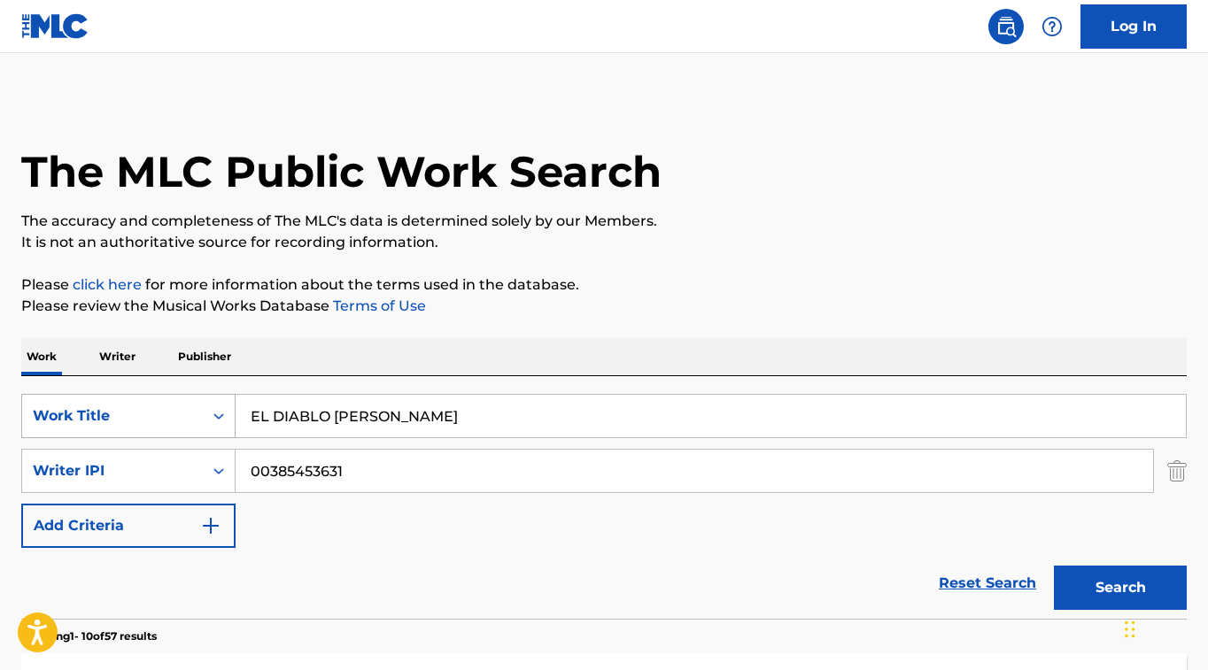
drag, startPoint x: 437, startPoint y: 415, endPoint x: 149, endPoint y: 403, distance: 288.9
click at [155, 403] on div "SearchWithCriteriafceaed3a-af78-4c5f-9555-220f58c2384a Work Title EL DIABLO [PE…" at bounding box center [603, 416] width 1165 height 44
paste input "DICEN POR [PERSON_NAME]"
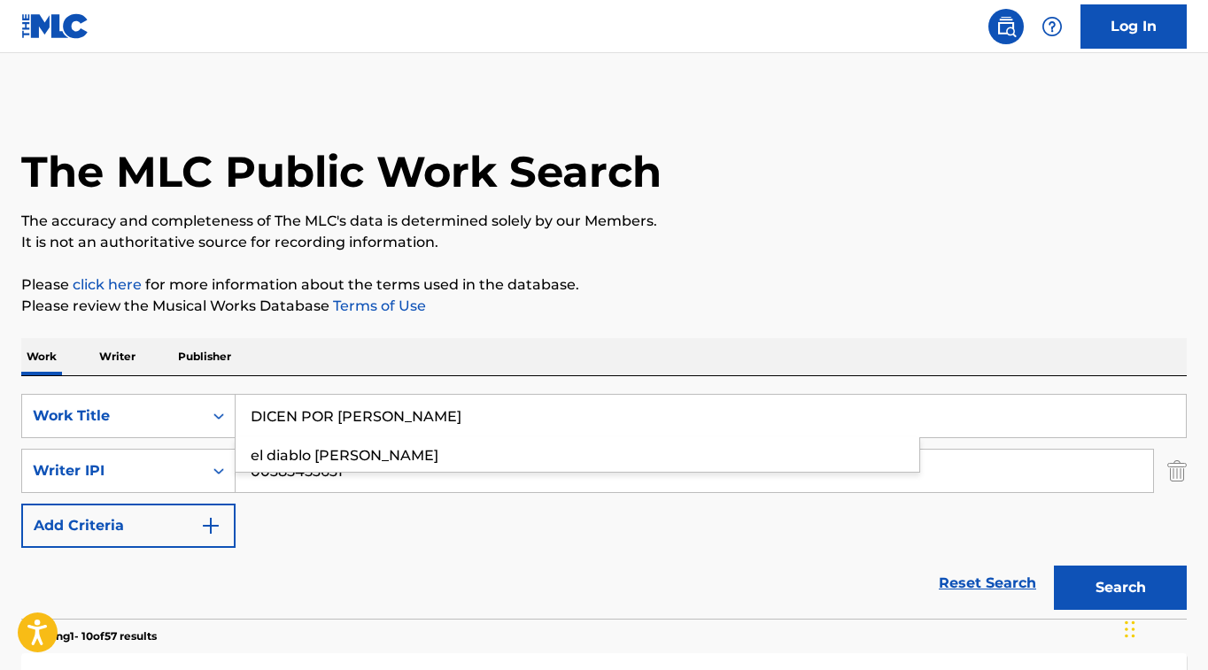
type input "DICEN POR [PERSON_NAME]"
click at [1102, 584] on button "Search" at bounding box center [1120, 588] width 133 height 44
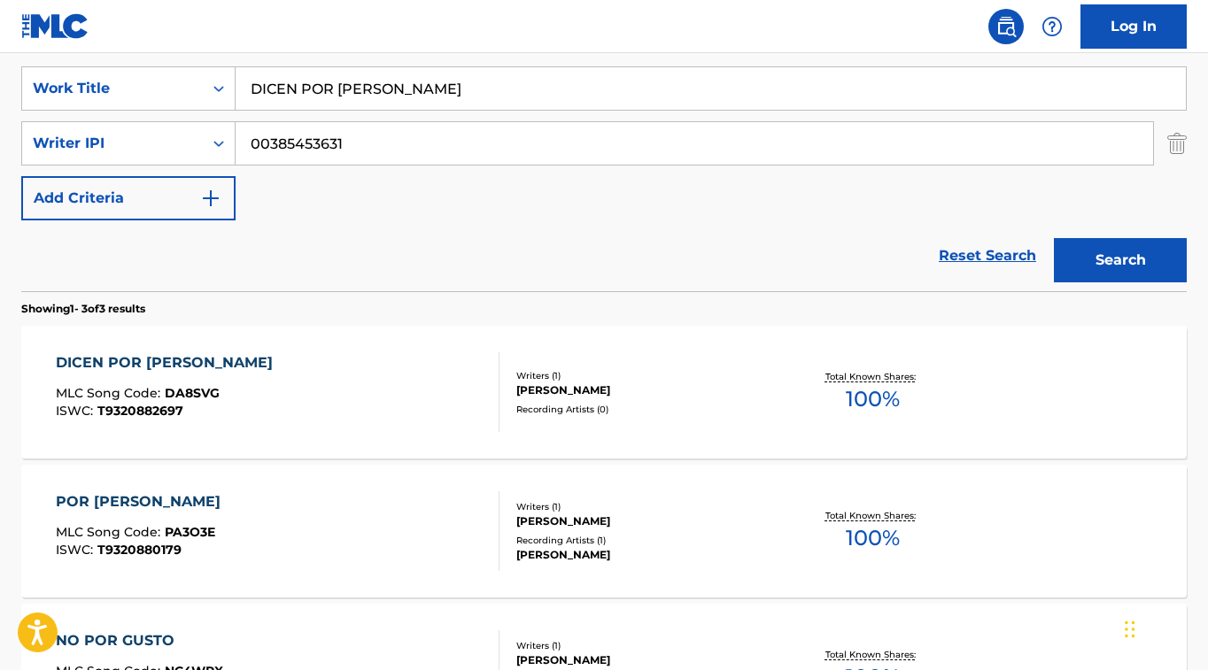
scroll to position [328, 0]
click at [124, 367] on div "DICEN POR [PERSON_NAME]" at bounding box center [169, 361] width 226 height 21
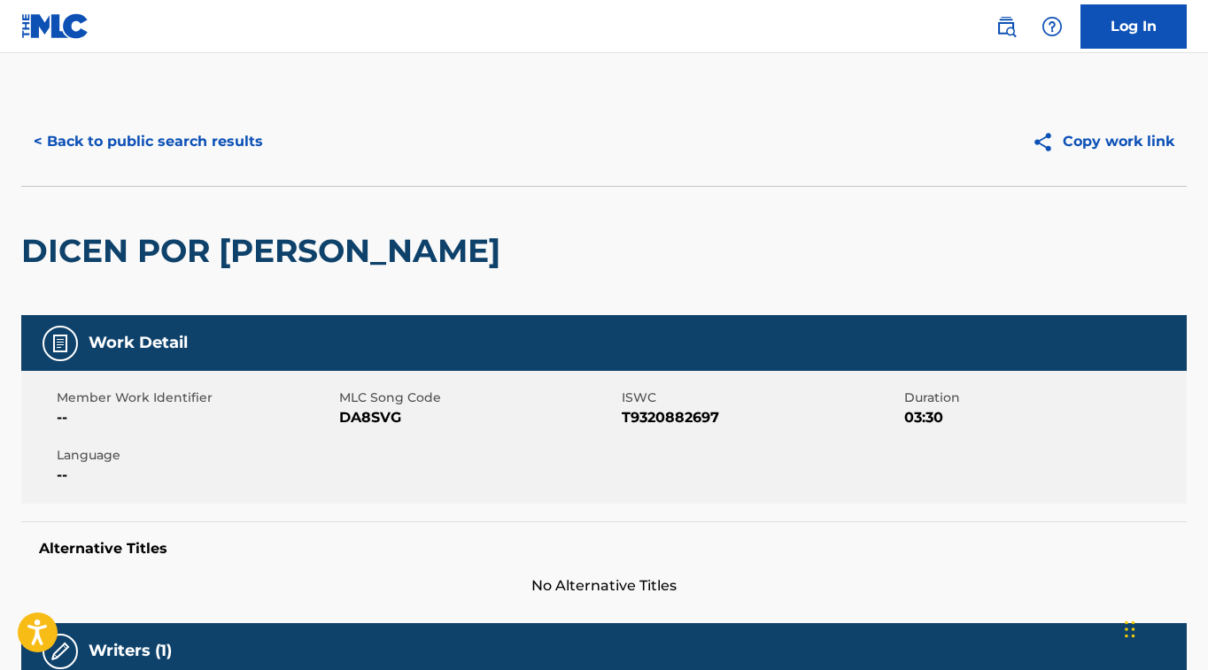
click at [93, 140] on button "< Back to public search results" at bounding box center [148, 142] width 254 height 44
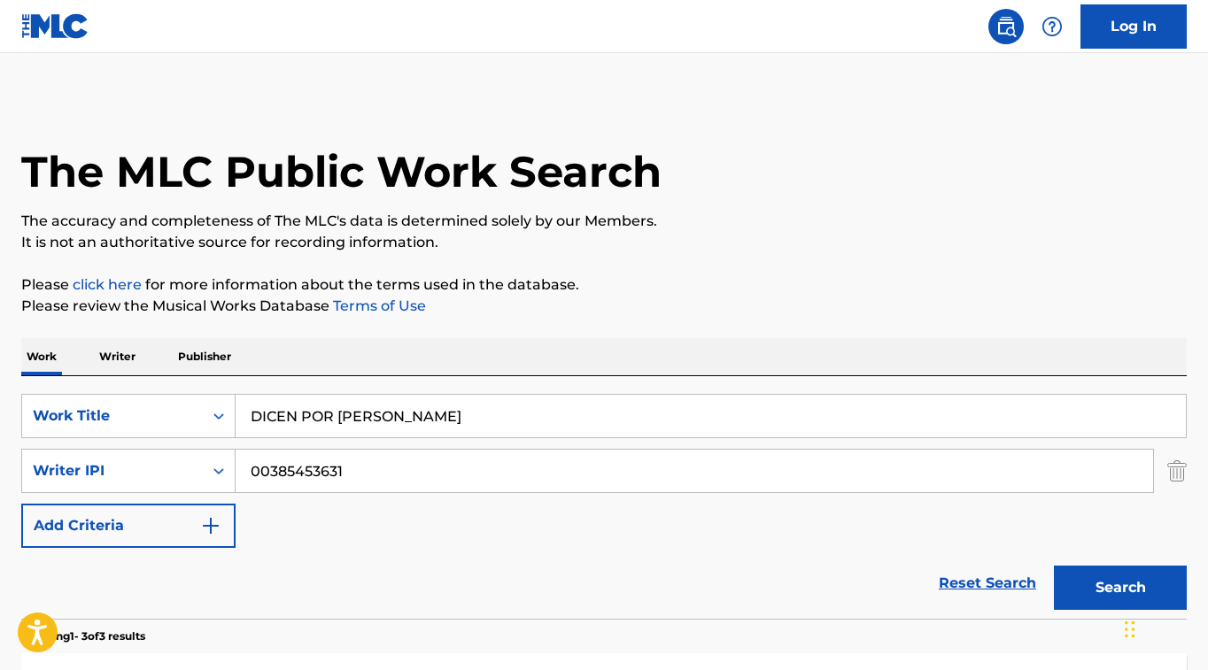
scroll to position [328, 0]
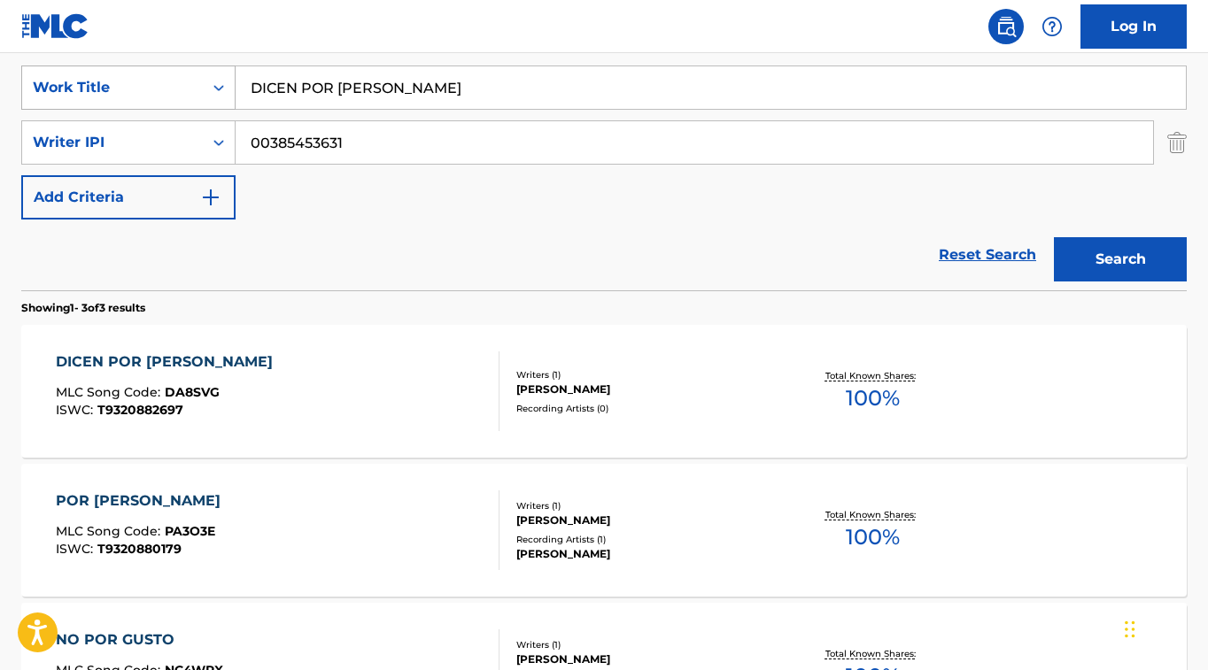
drag, startPoint x: 385, startPoint y: 90, endPoint x: 120, endPoint y: 79, distance: 265.8
click at [107, 78] on div "SearchWithCriteriafceaed3a-af78-4c5f-9555-220f58c2384a Work Title DICEN POR [PE…" at bounding box center [603, 88] width 1165 height 44
paste input "COMO TODO EL TIEMPO"
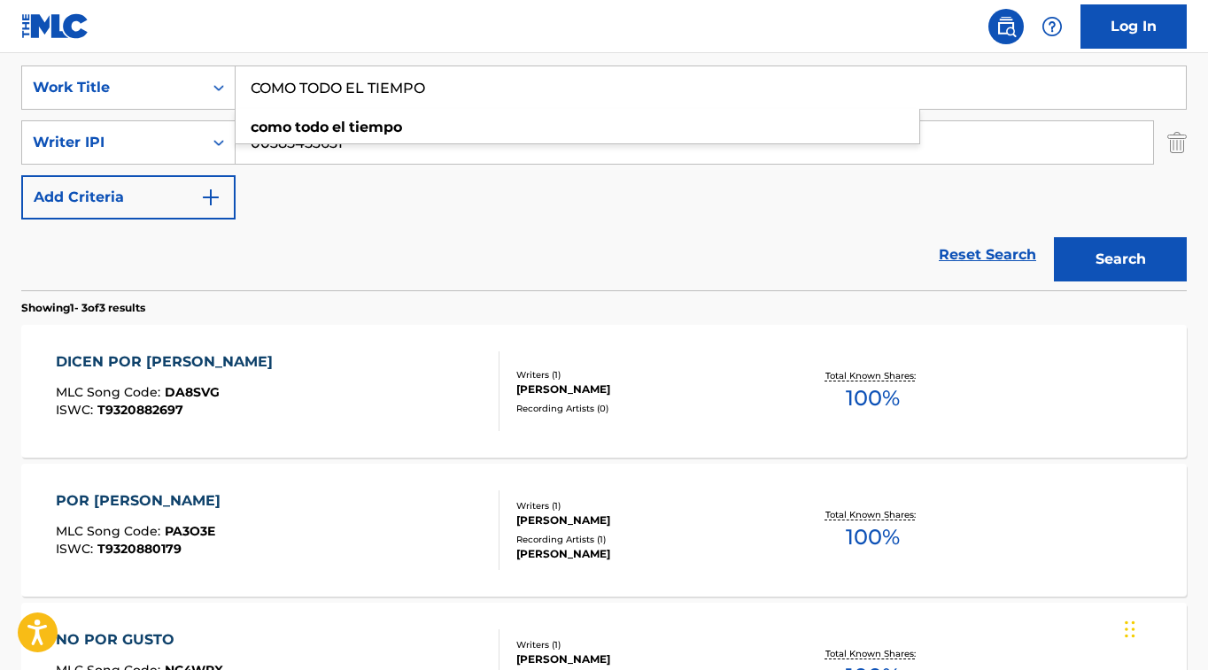
type input "COMO TODO EL TIEMPO"
click at [1095, 257] on button "Search" at bounding box center [1120, 259] width 133 height 44
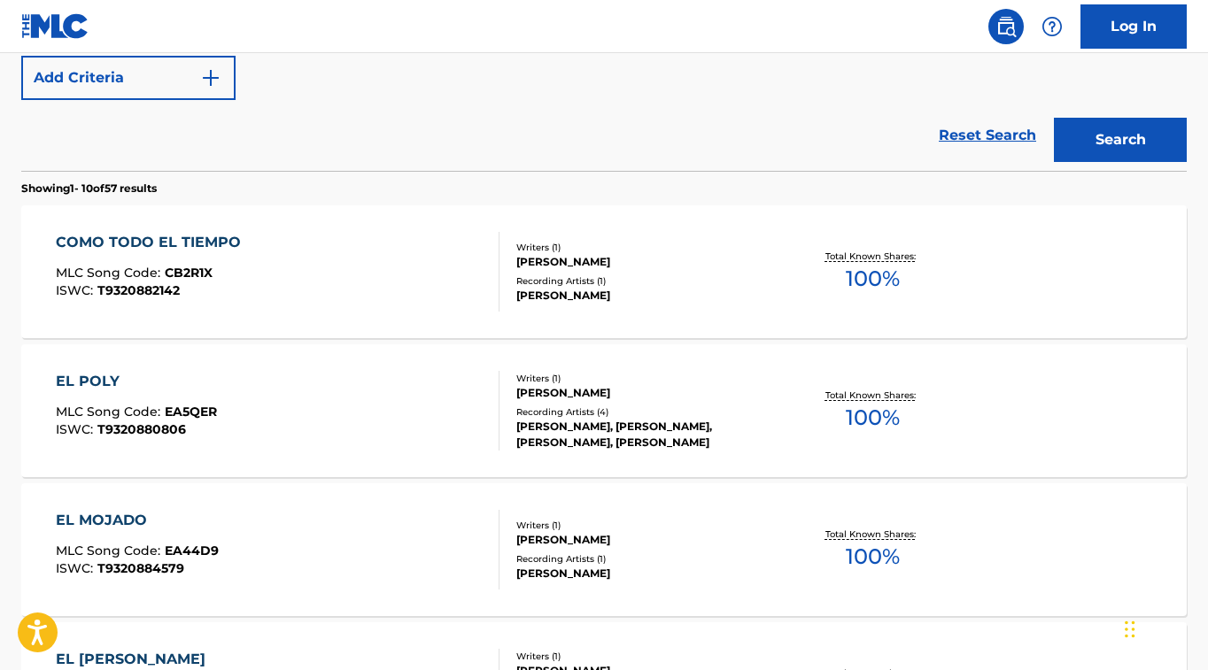
scroll to position [449, 0]
click at [119, 231] on div "COMO TODO EL TIEMPO" at bounding box center [153, 241] width 194 height 21
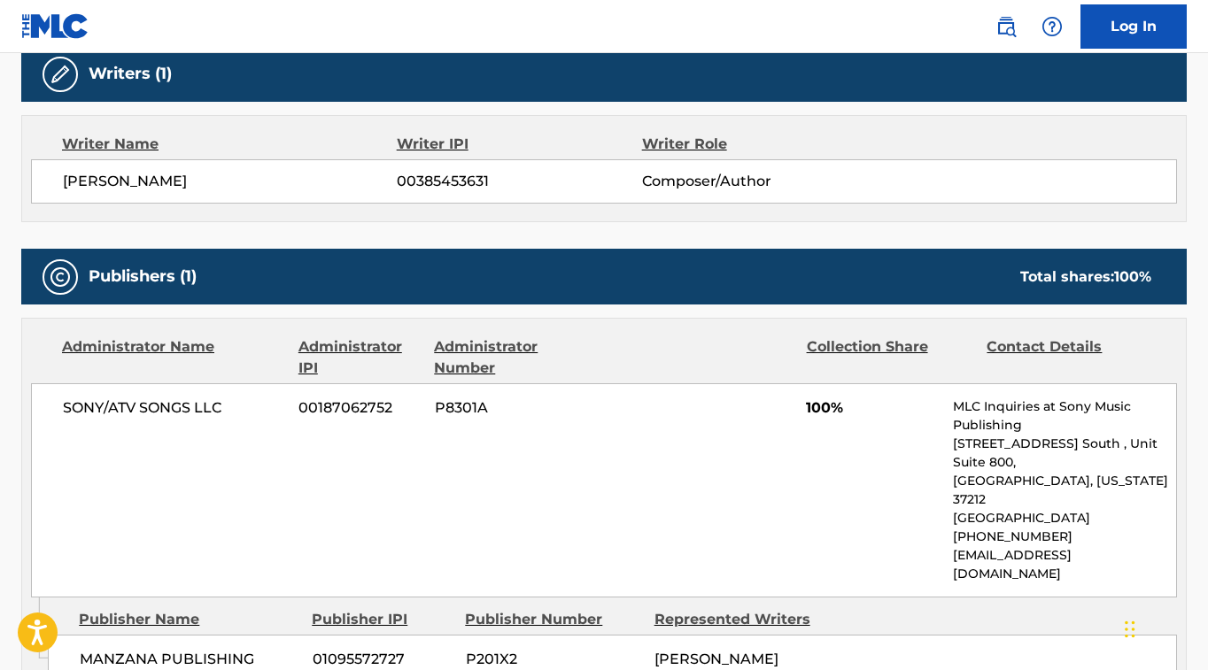
scroll to position [614, 0]
